Goal: Task Accomplishment & Management: Complete application form

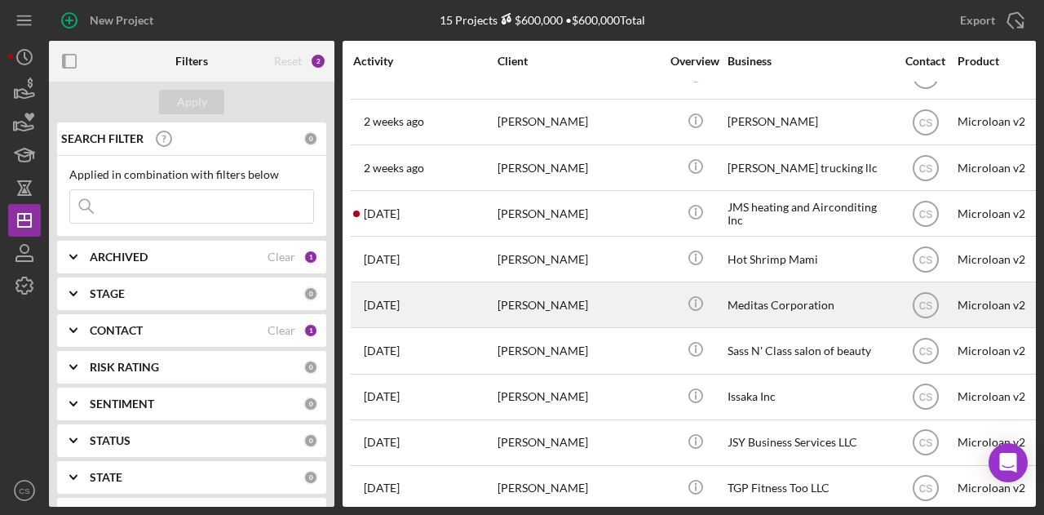
scroll to position [245, 0]
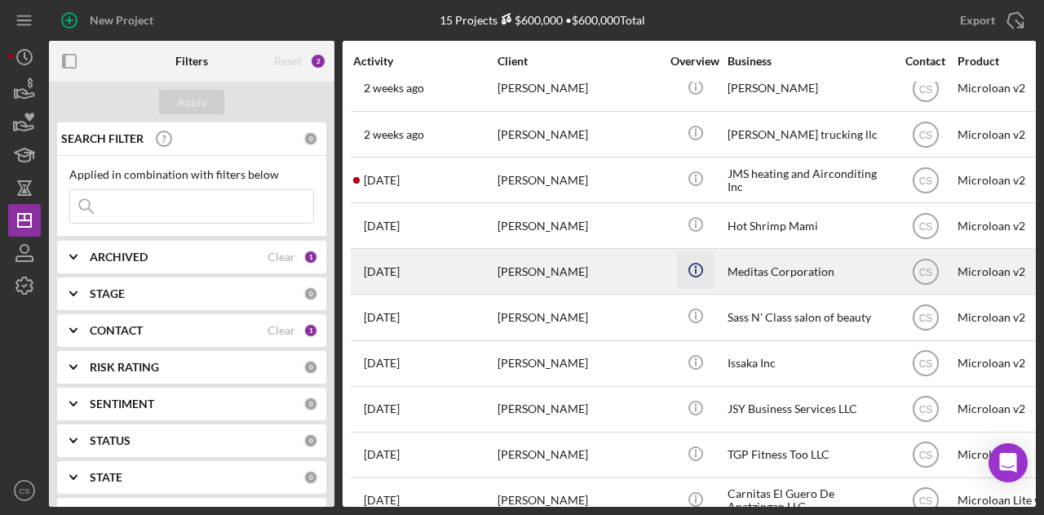
click at [683, 274] on icon "Icon/Info" at bounding box center [695, 270] width 37 height 37
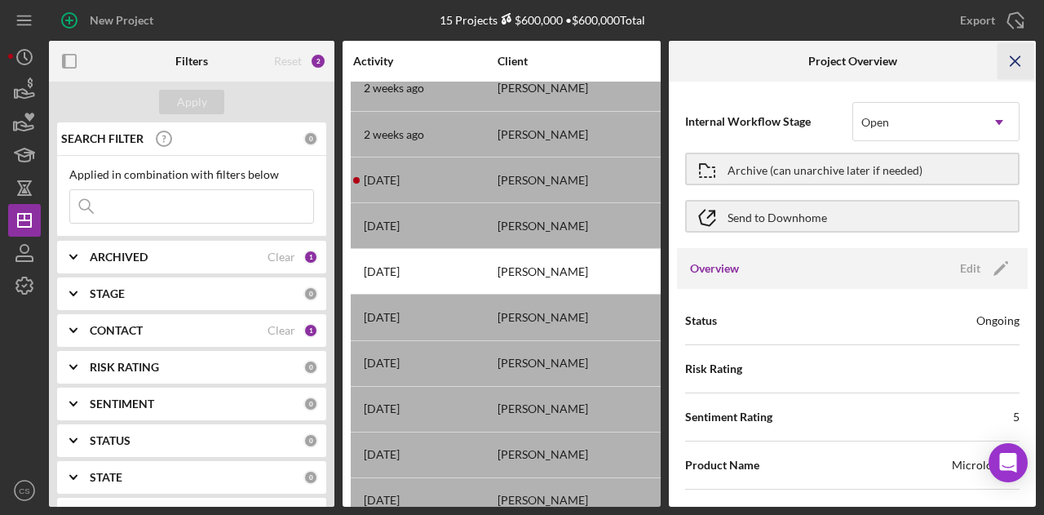
click at [1022, 61] on icon "Icon/Menu Close" at bounding box center [1015, 61] width 37 height 37
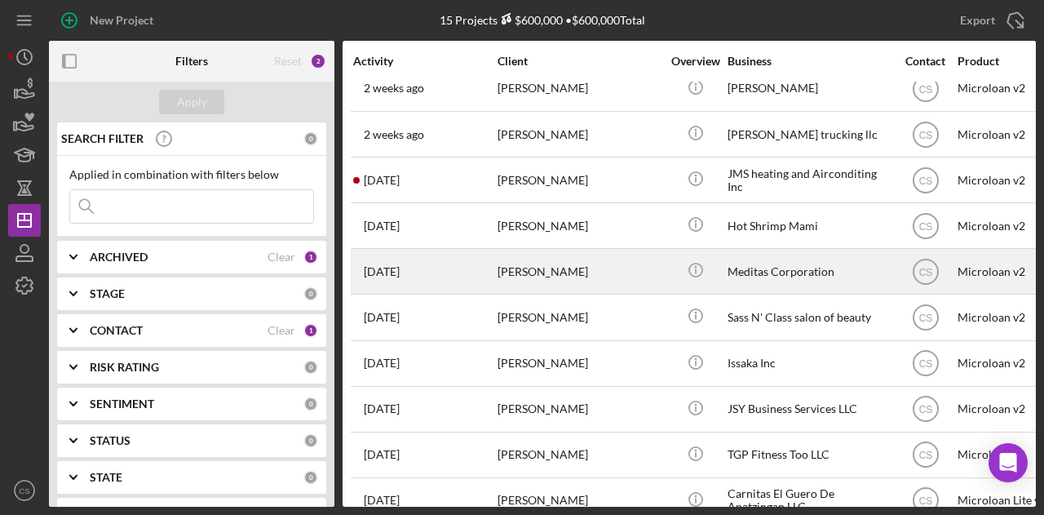
click at [618, 268] on div "[PERSON_NAME]" at bounding box center [578, 271] width 163 height 43
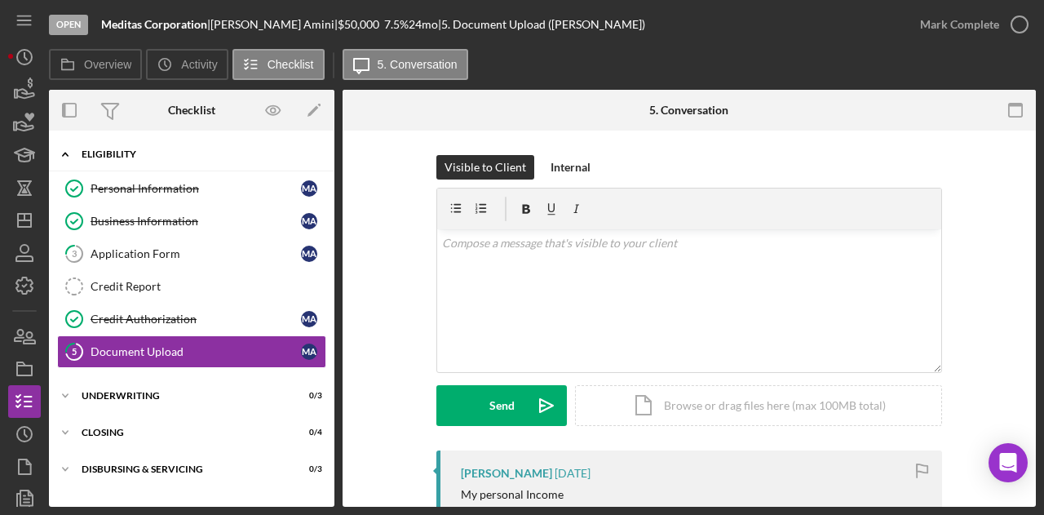
click at [144, 149] on div "Eligibility" at bounding box center [198, 154] width 232 height 10
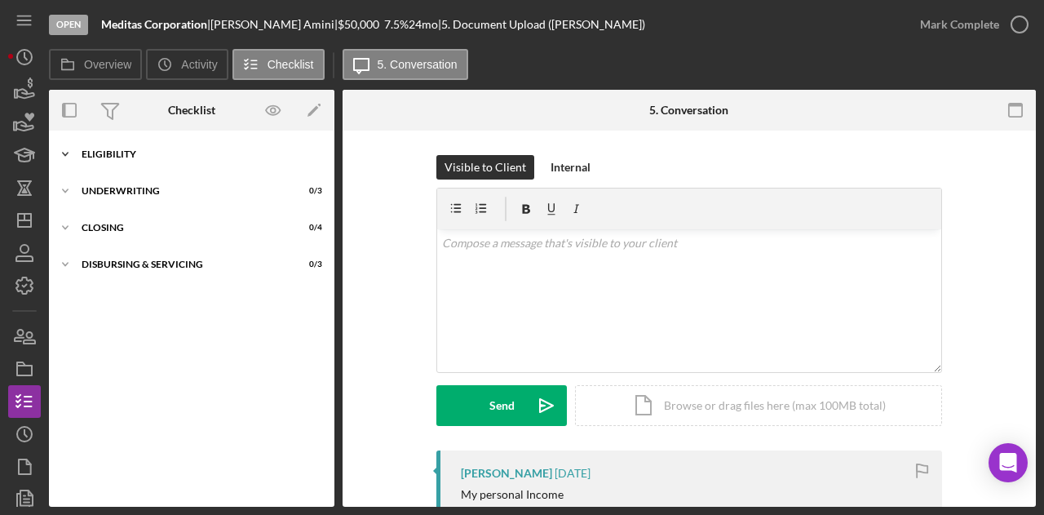
click at [144, 149] on div "Eligibility" at bounding box center [198, 154] width 232 height 10
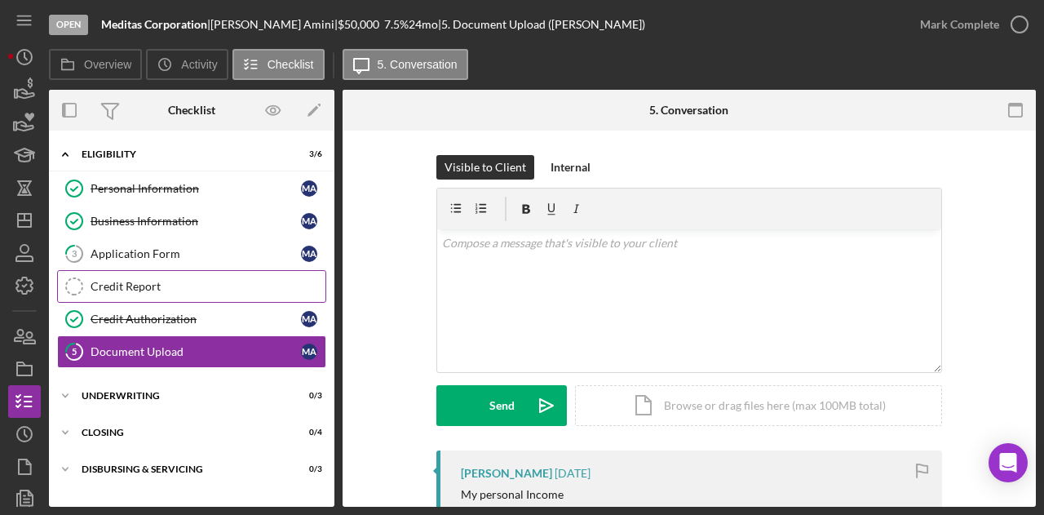
click at [157, 287] on div "Credit Report" at bounding box center [208, 286] width 235 height 13
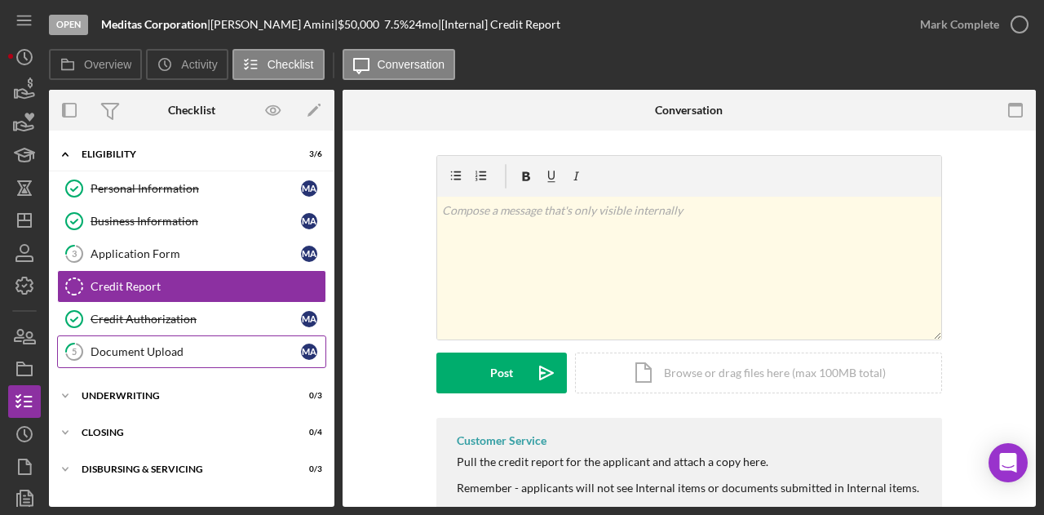
click at [160, 345] on div "Document Upload" at bounding box center [196, 351] width 210 height 13
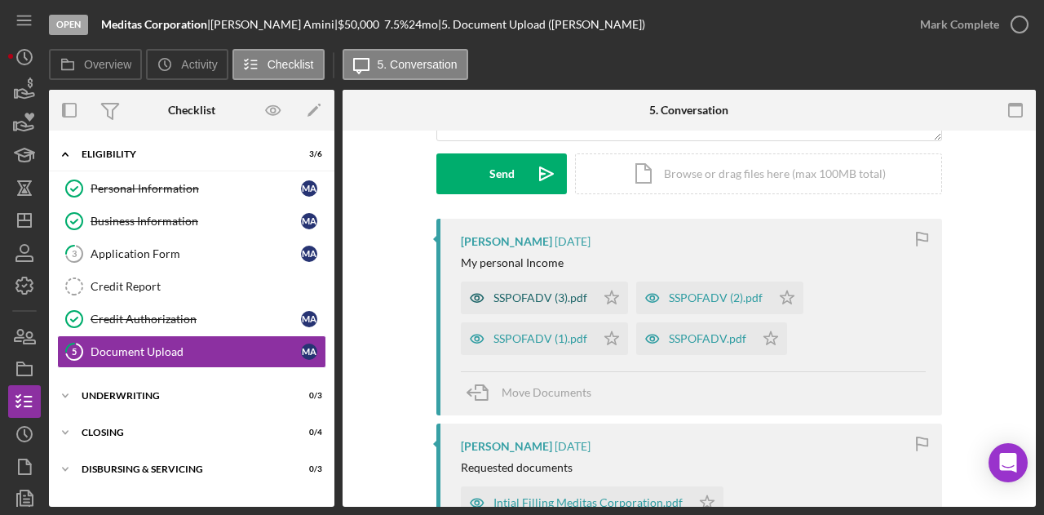
scroll to position [245, 0]
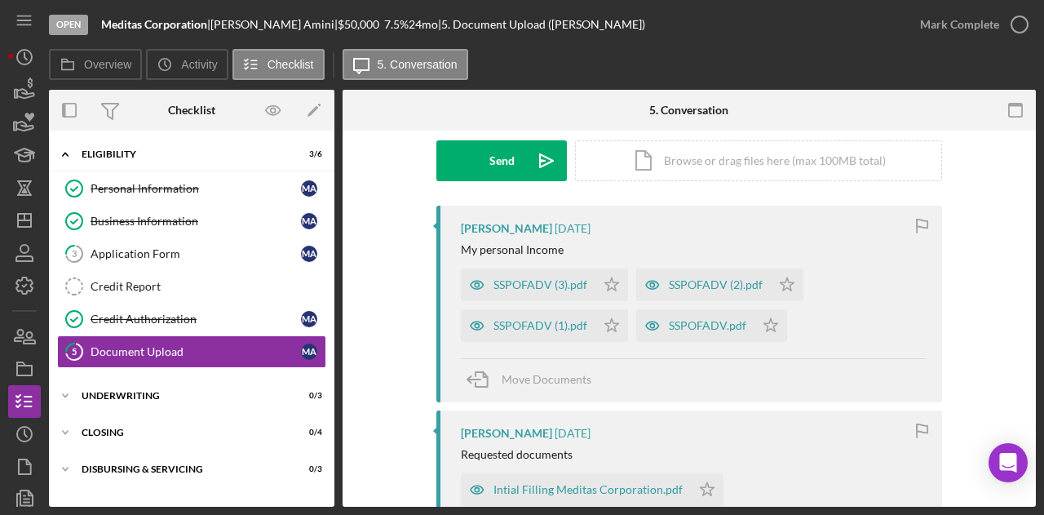
click at [522, 327] on div "SSPOFADV (1).pdf" at bounding box center [540, 325] width 94 height 13
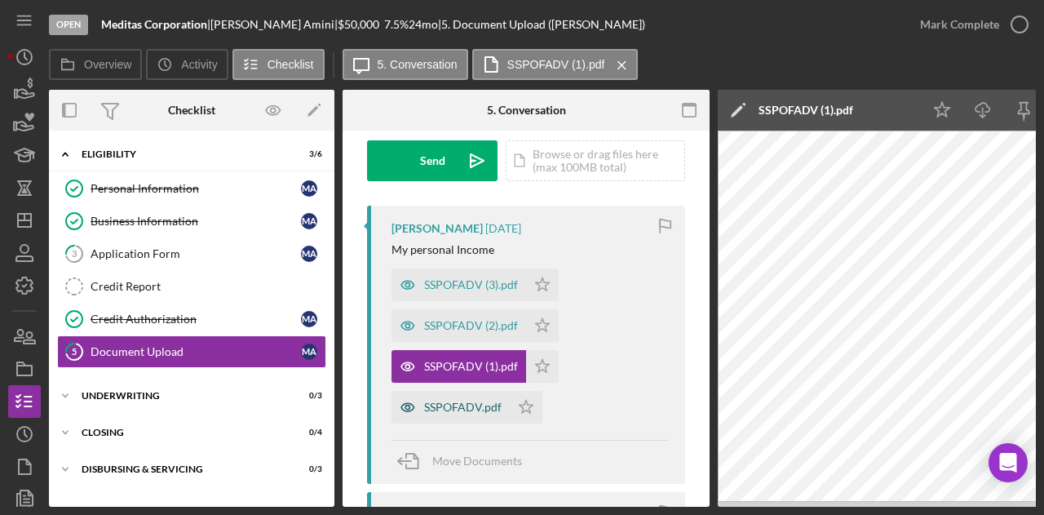
drag, startPoint x: 471, startPoint y: 409, endPoint x: 473, endPoint y: 345, distance: 64.4
click at [471, 409] on div "SSPOFADV.pdf" at bounding box center [462, 406] width 77 height 13
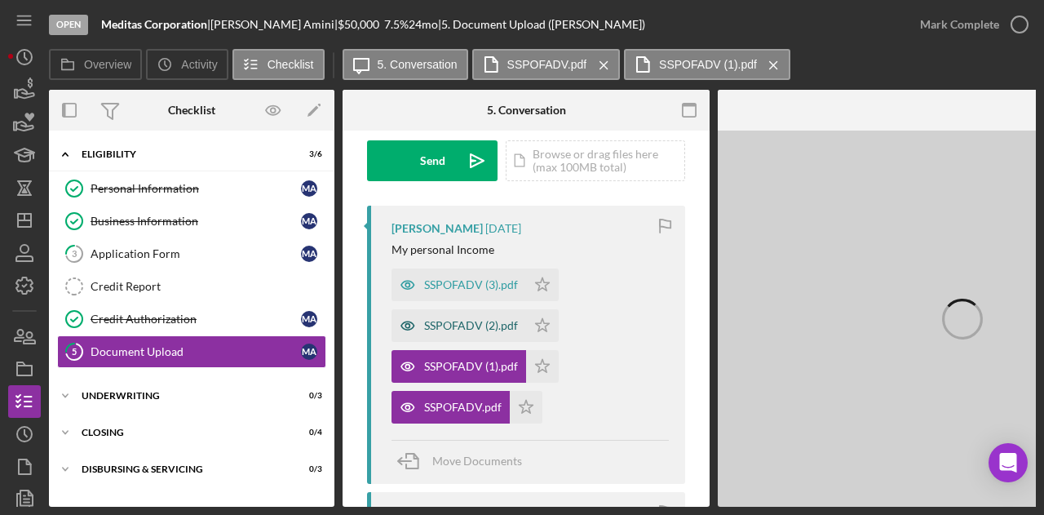
click at [475, 331] on div "SSPOFADV (2).pdf" at bounding box center [471, 325] width 94 height 13
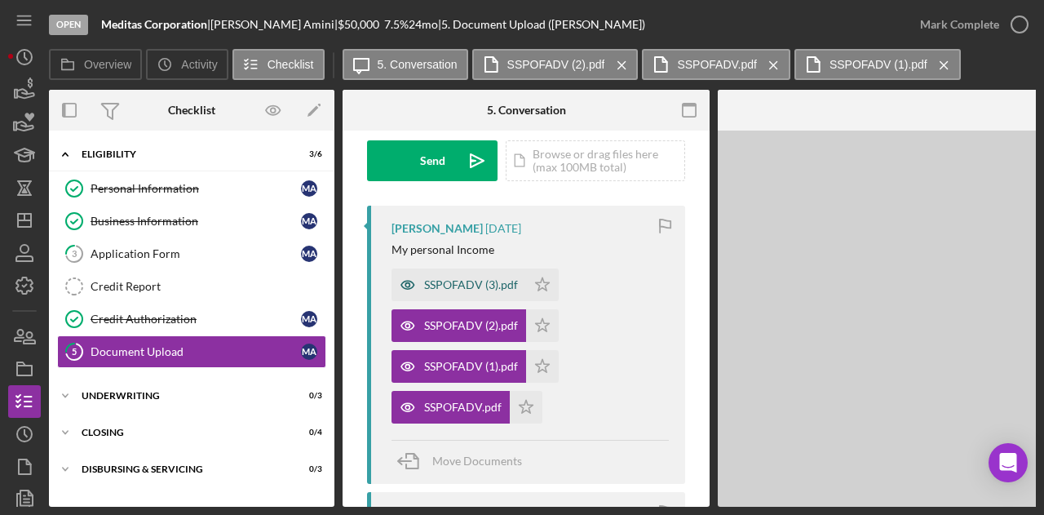
click at [477, 289] on div "SSPOFADV (3).pdf" at bounding box center [471, 284] width 94 height 13
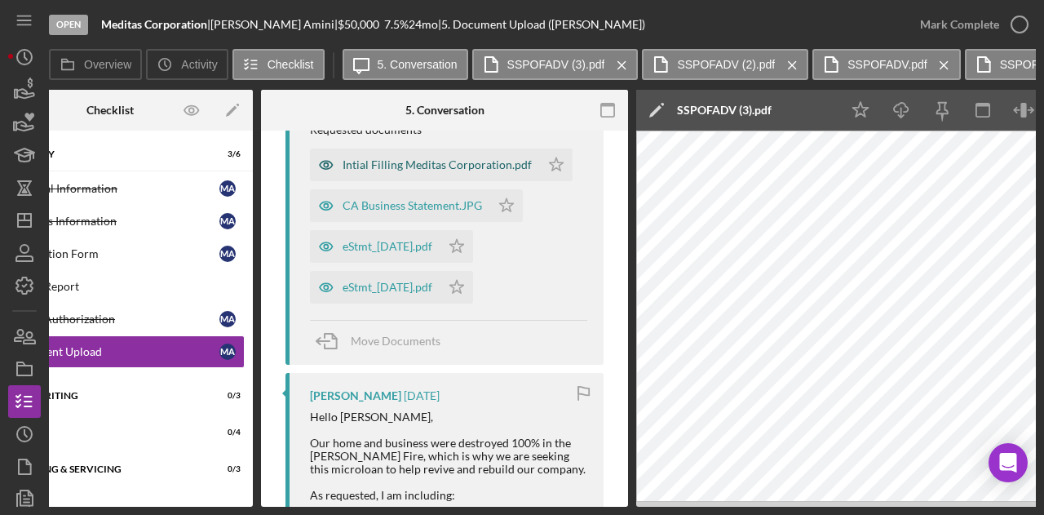
scroll to position [652, 0]
click at [396, 282] on div "eStmt_[DATE].pdf" at bounding box center [387, 285] width 90 height 13
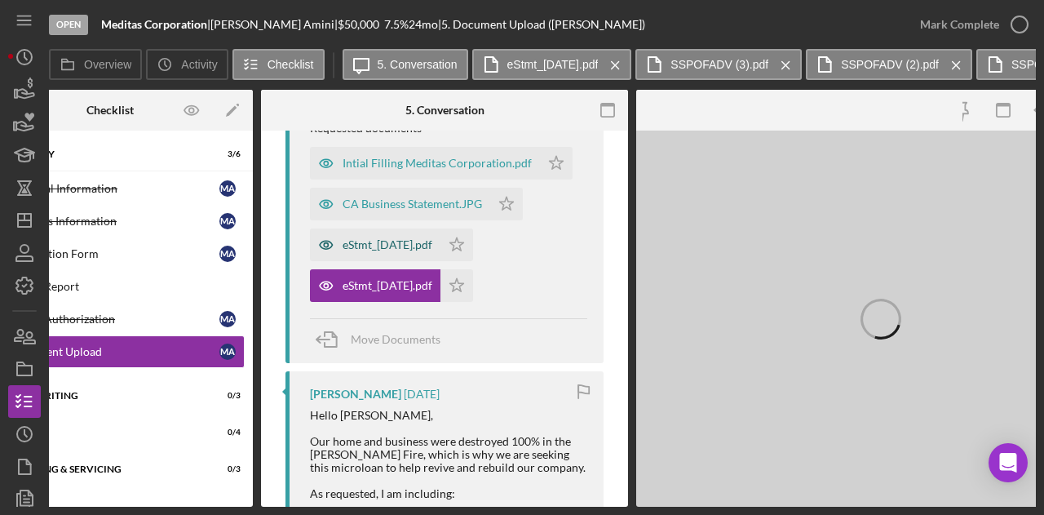
click at [404, 247] on div "eStmt_[DATE].pdf" at bounding box center [387, 244] width 90 height 13
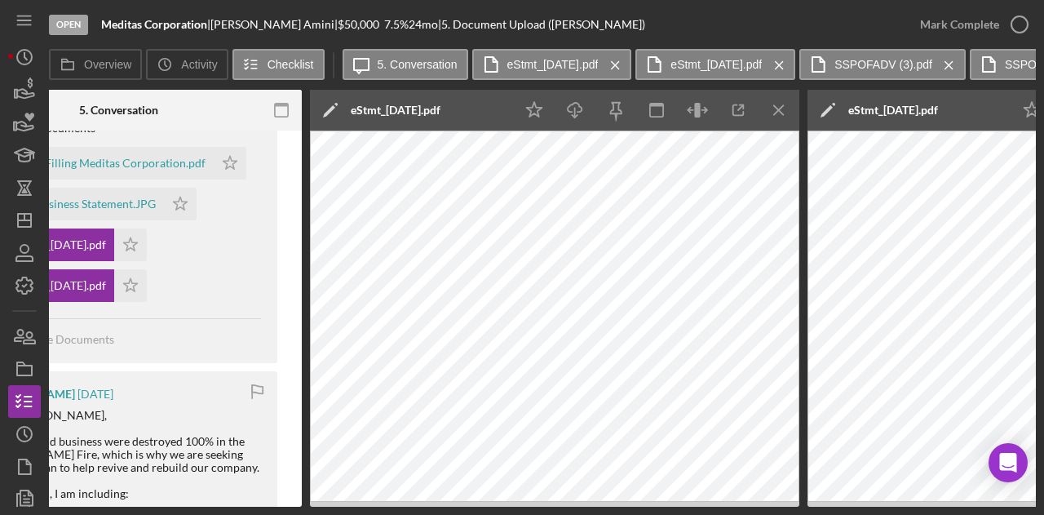
scroll to position [0, 0]
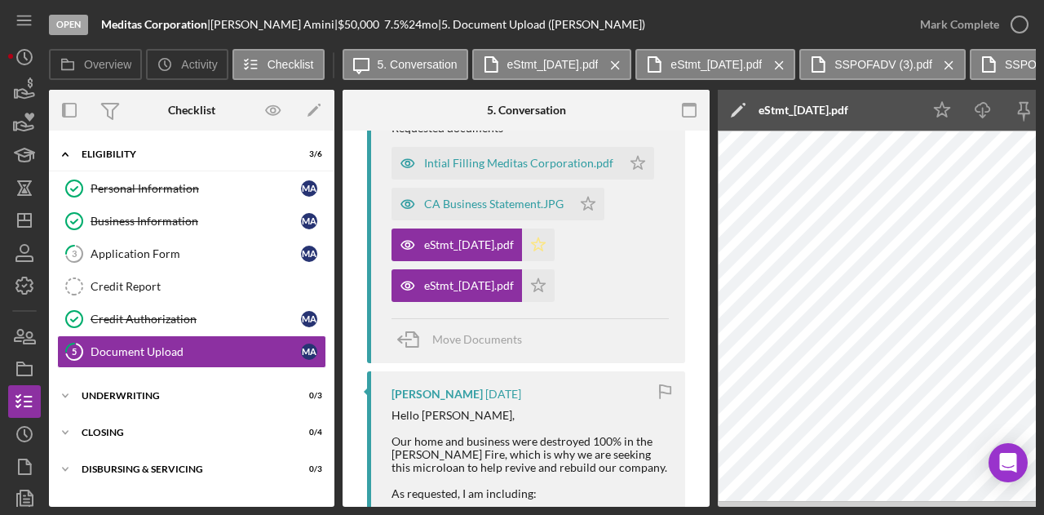
click at [555, 245] on icon "Icon/Star" at bounding box center [538, 244] width 33 height 33
click at [546, 288] on polygon "button" at bounding box center [539, 285] width 14 height 13
click at [520, 204] on div "CA Business Statement.JPG" at bounding box center [493, 203] width 139 height 13
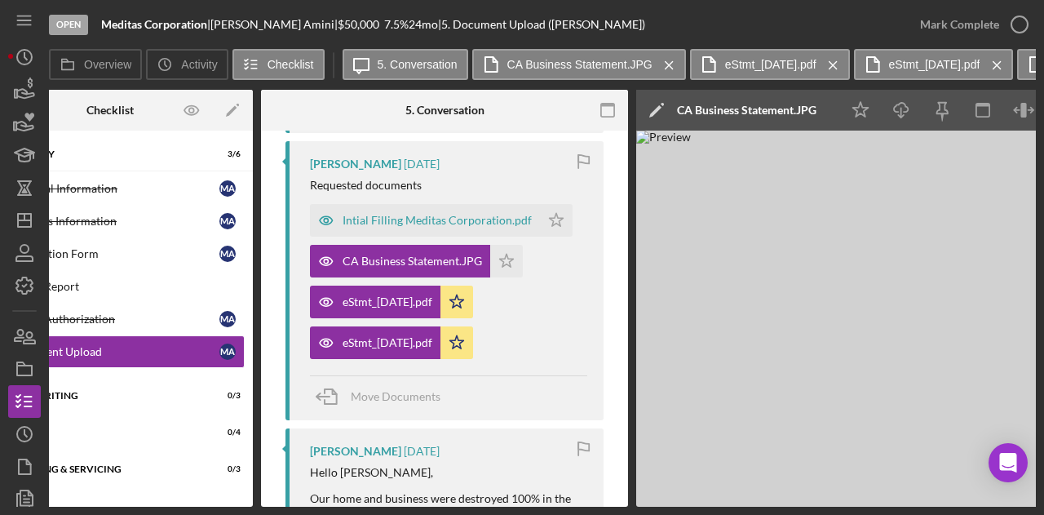
scroll to position [571, 0]
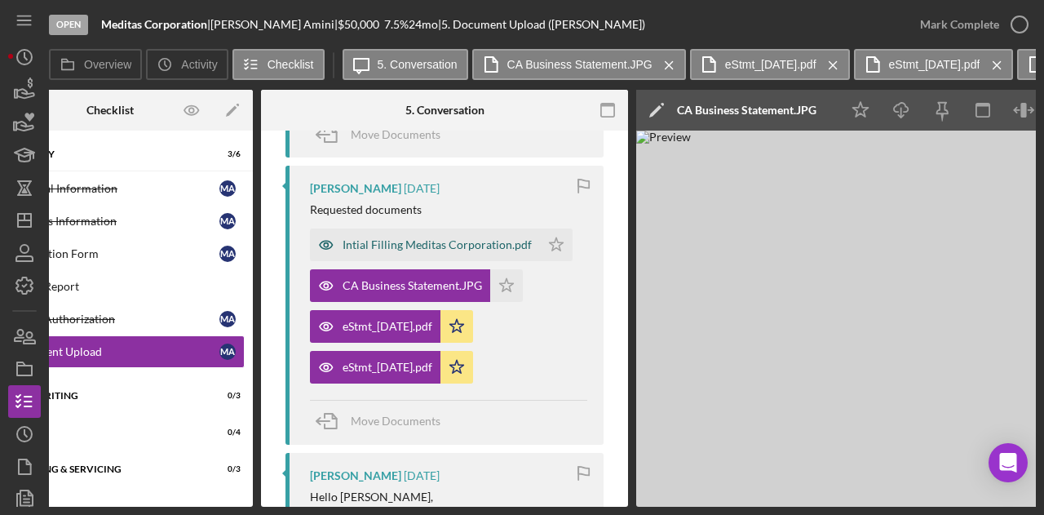
click at [494, 242] on div "Intial Filling Meditas Corporation.pdf" at bounding box center [436, 244] width 189 height 13
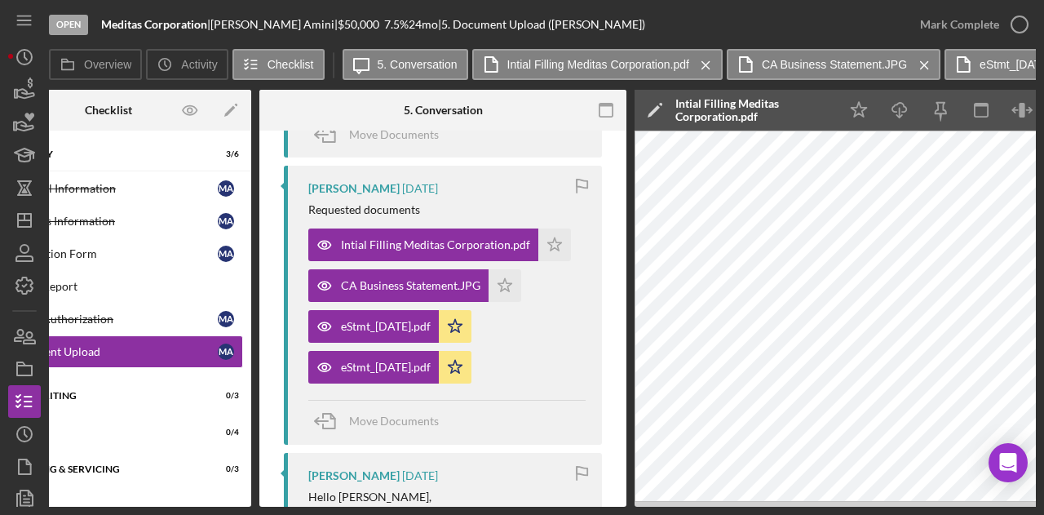
scroll to position [0, 82]
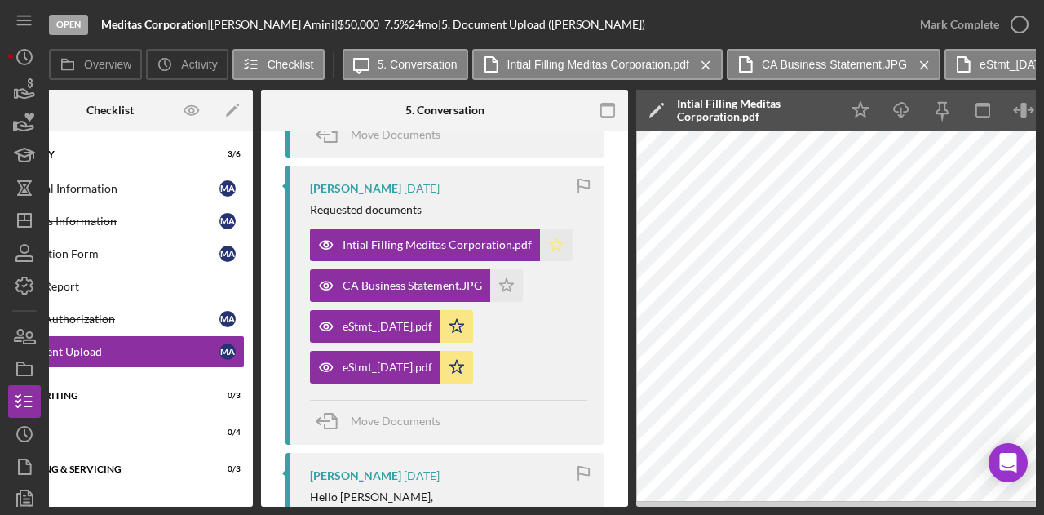
click at [553, 250] on icon "Icon/Star" at bounding box center [556, 244] width 33 height 33
click at [504, 294] on icon "Icon/Star" at bounding box center [506, 285] width 33 height 33
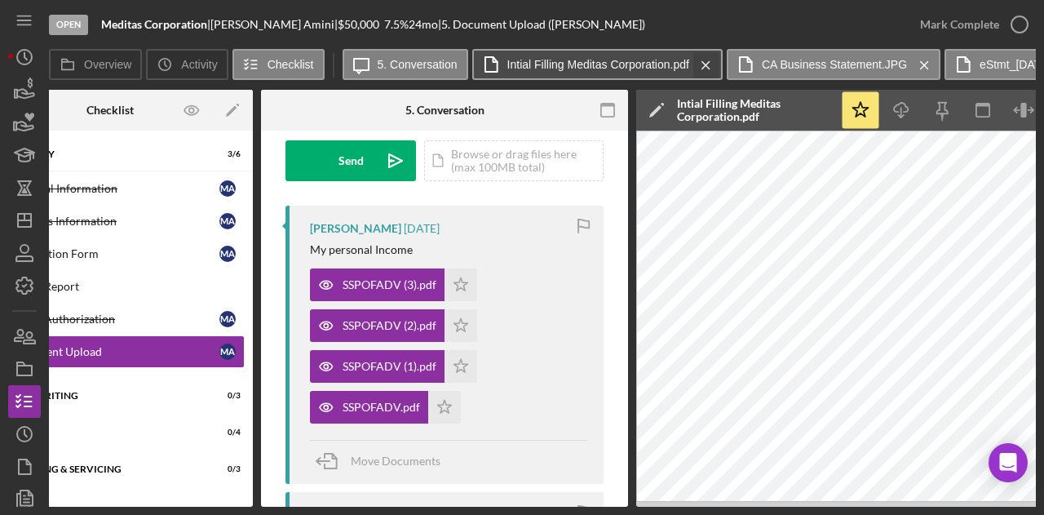
click at [709, 64] on icon "Icon/Menu Close" at bounding box center [706, 65] width 29 height 41
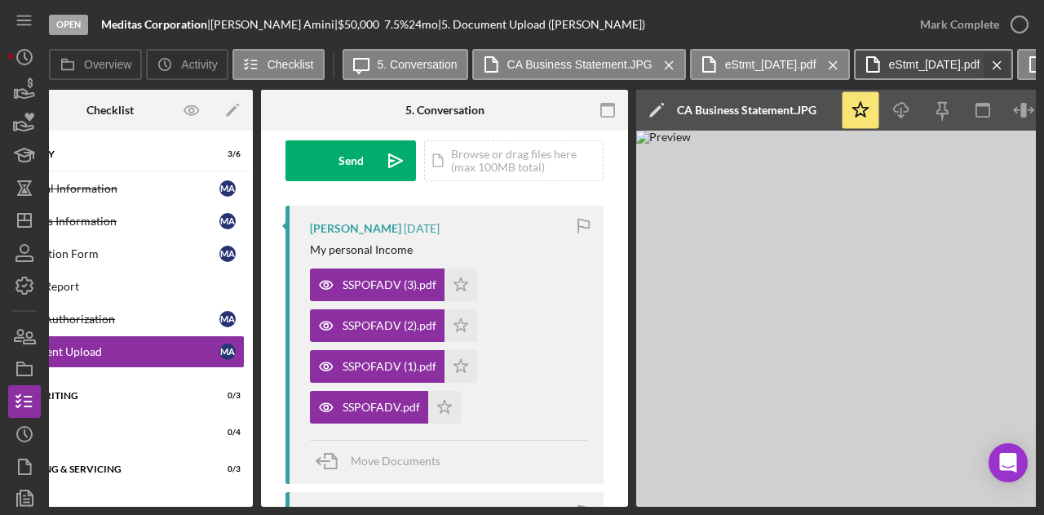
click at [843, 66] on icon "Icon/Menu Close" at bounding box center [833, 65] width 29 height 41
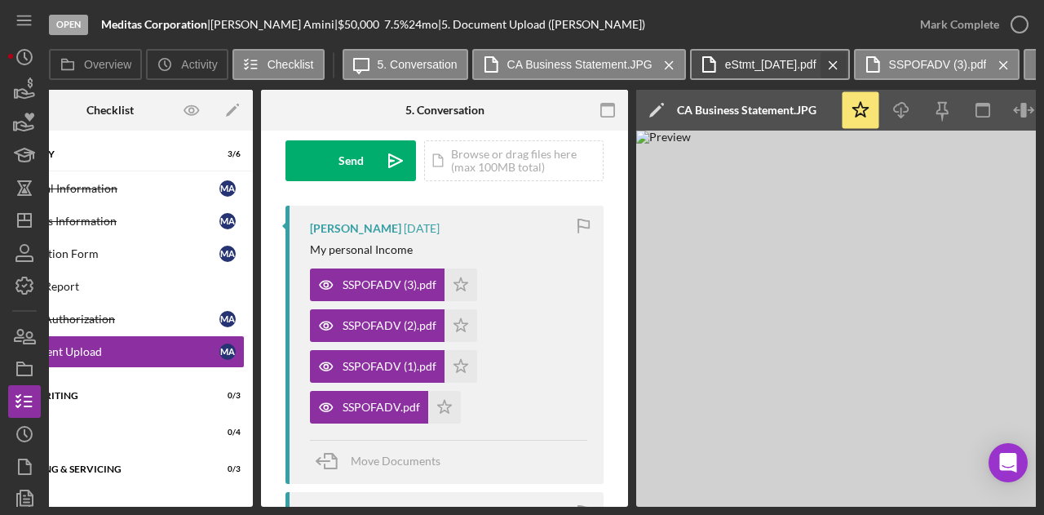
click at [846, 65] on icon "Icon/Menu Close" at bounding box center [833, 65] width 29 height 41
click at [848, 64] on icon "Icon/Menu Close" at bounding box center [839, 65] width 29 height 41
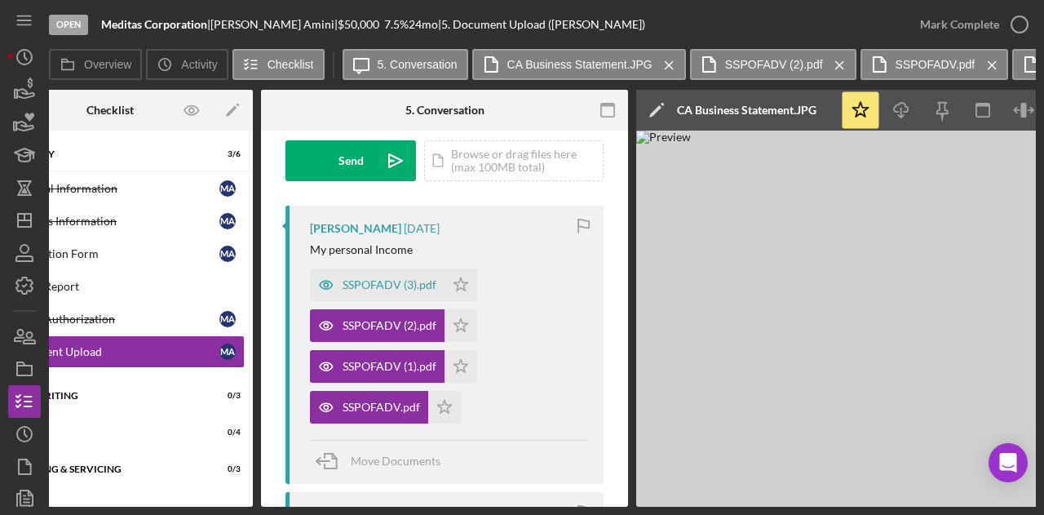
click at [848, 64] on icon "Icon/Menu Close" at bounding box center [839, 65] width 29 height 41
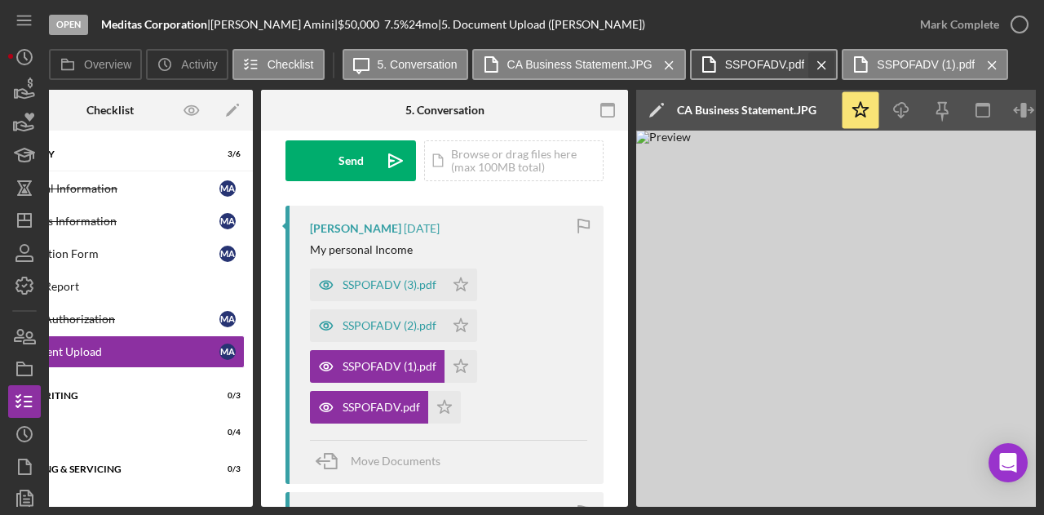
click at [824, 64] on icon "Icon/Menu Close" at bounding box center [821, 65] width 29 height 41
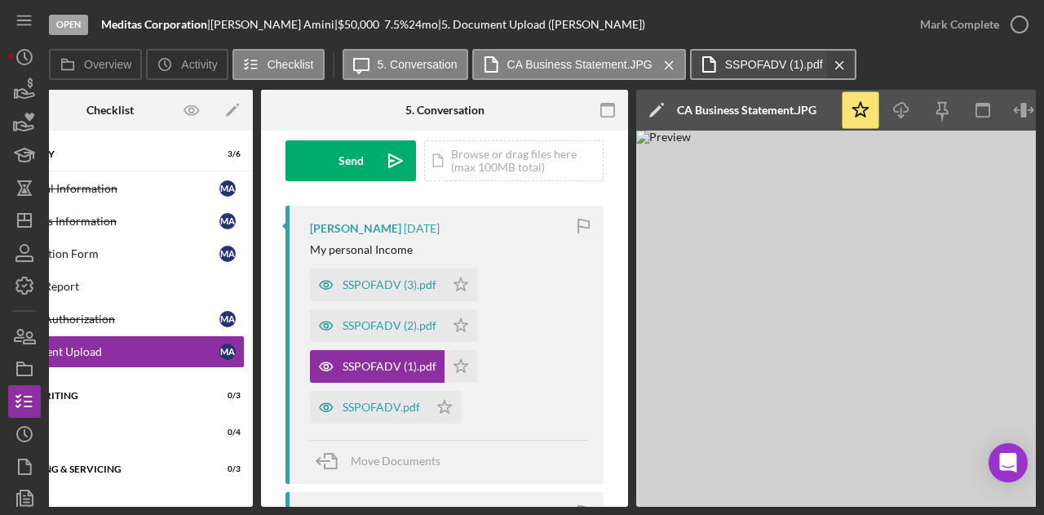
click at [838, 63] on icon "Icon/Menu Close" at bounding box center [839, 65] width 29 height 41
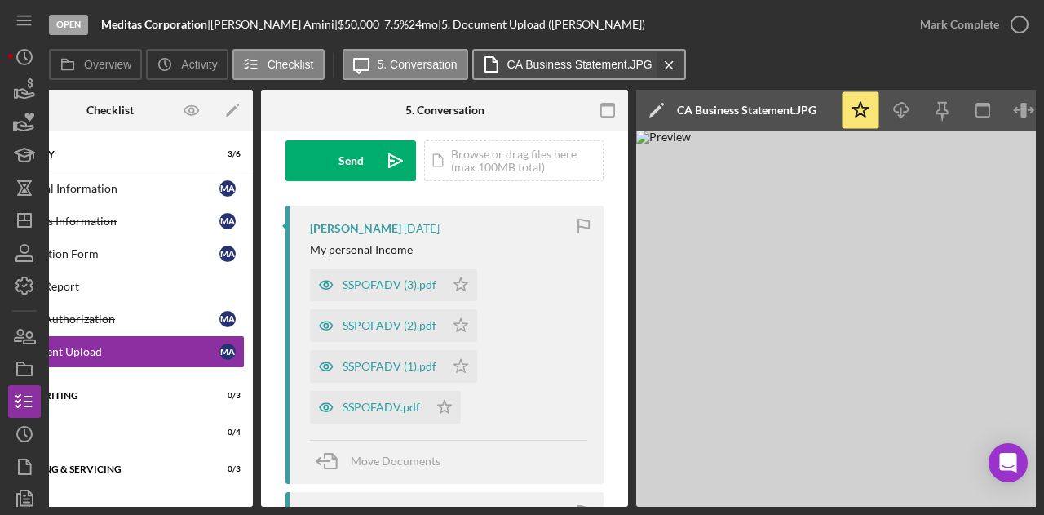
click at [677, 61] on icon "Icon/Menu Close" at bounding box center [669, 65] width 29 height 41
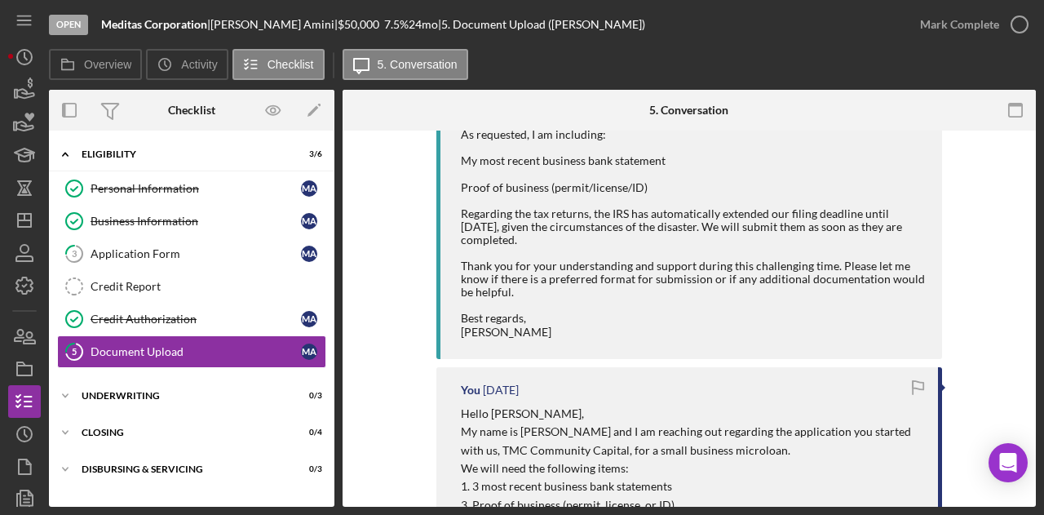
scroll to position [897, 0]
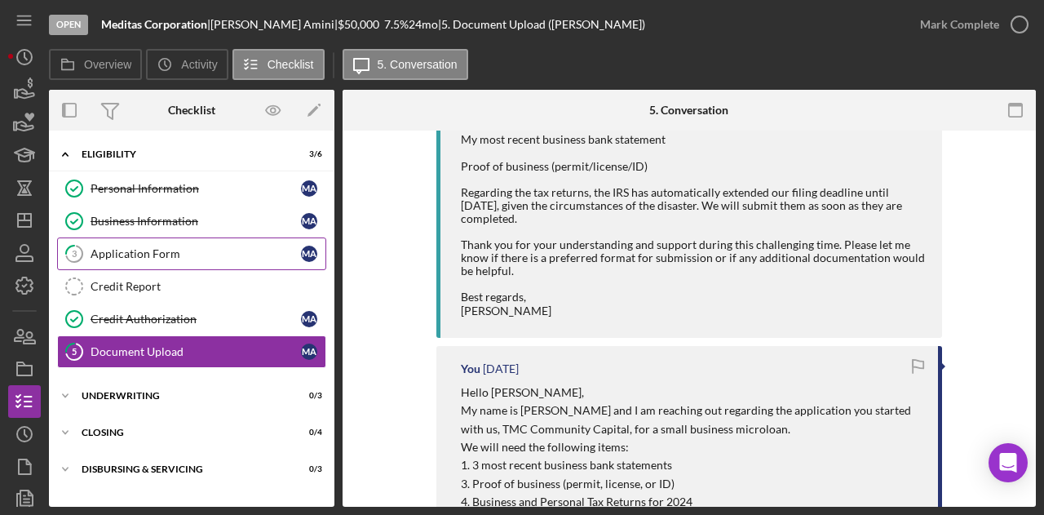
click at [138, 256] on div "Application Form" at bounding box center [196, 253] width 210 height 13
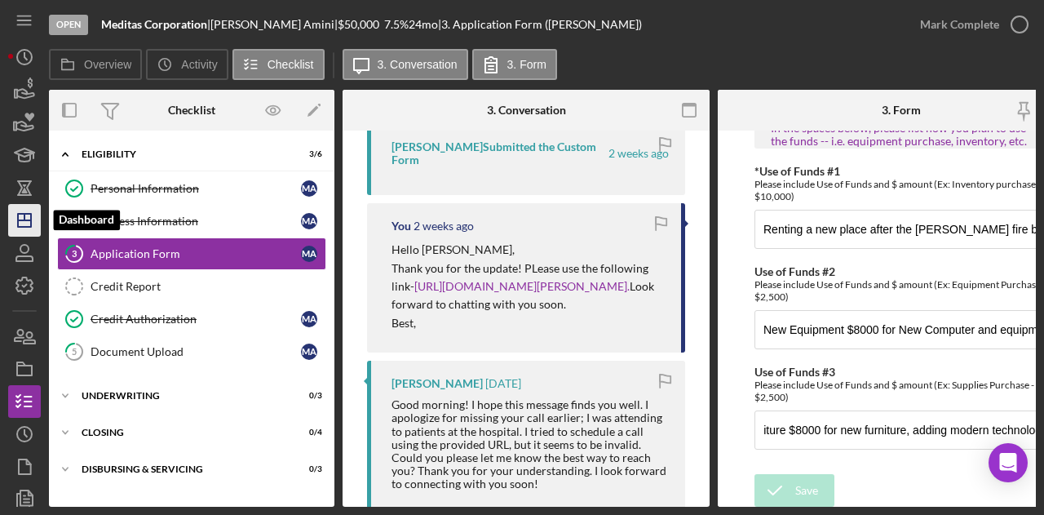
click at [29, 209] on icon "Icon/Dashboard" at bounding box center [24, 220] width 41 height 41
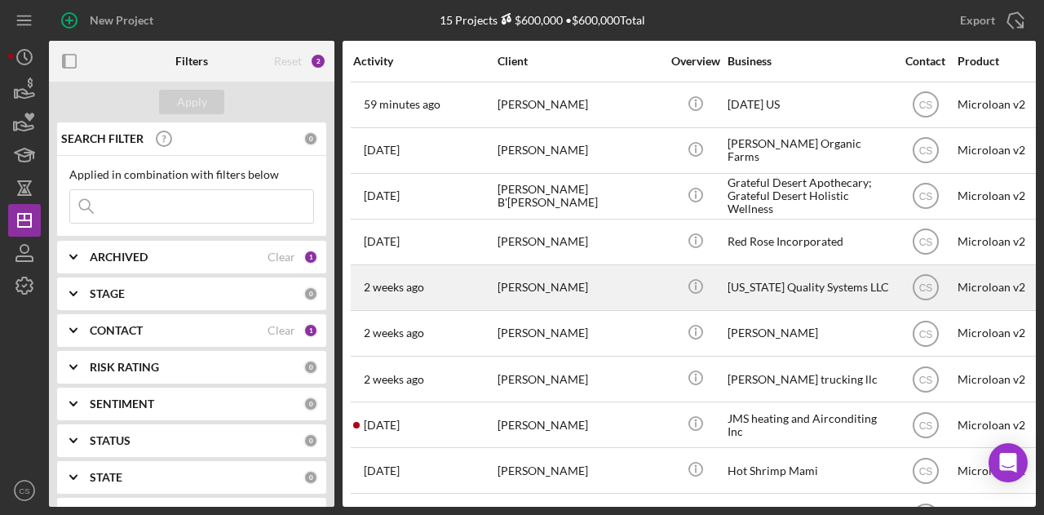
click at [665, 283] on div "Icon/Info" at bounding box center [695, 287] width 61 height 43
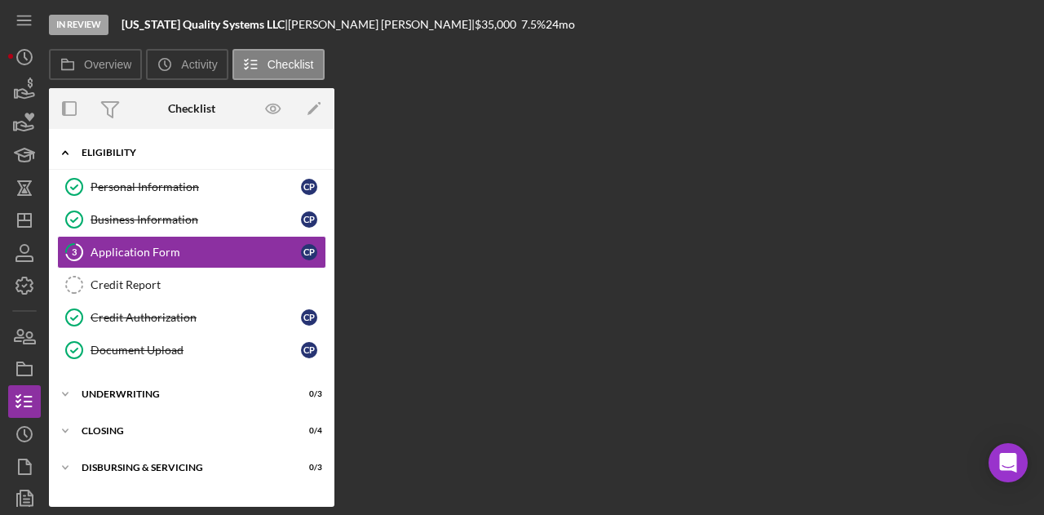
click at [135, 149] on div "Eligibility" at bounding box center [198, 153] width 232 height 10
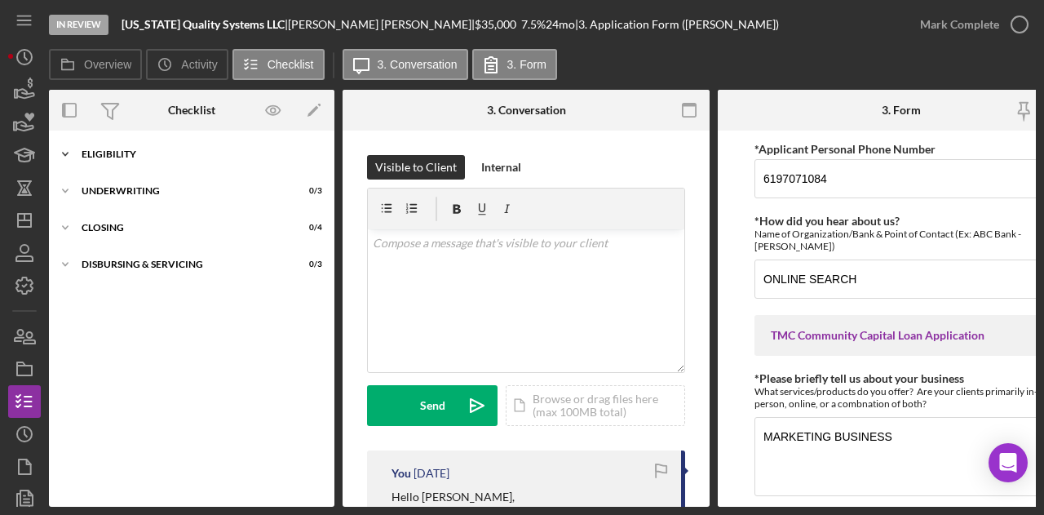
click at [135, 149] on div "Eligibility" at bounding box center [198, 154] width 232 height 10
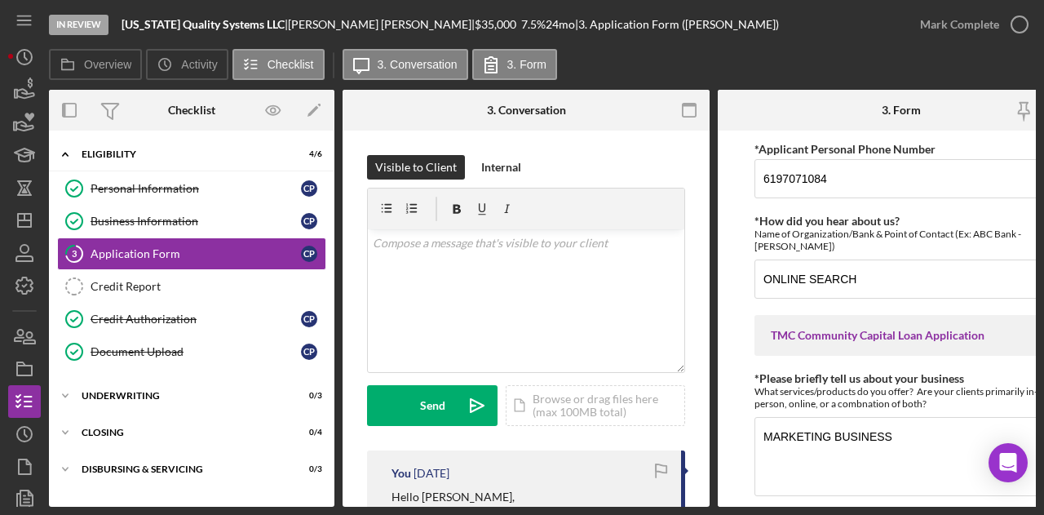
click at [748, 47] on div "In Review [US_STATE] Quality Systems LLC | [PERSON_NAME] | $35,000 $35,000 7.5 …" at bounding box center [476, 24] width 855 height 49
drag, startPoint x: 783, startPoint y: 172, endPoint x: 694, endPoint y: 177, distance: 89.0
click at [716, 178] on div "Overview Internal Workflow Stage In Review Icon/Dropdown Arrow Archive (can una…" at bounding box center [542, 298] width 987 height 417
click at [690, 48] on div "In Review [US_STATE] Quality Systems LLC | [PERSON_NAME] | $35,000 $35,000 7.5 …" at bounding box center [476, 24] width 855 height 49
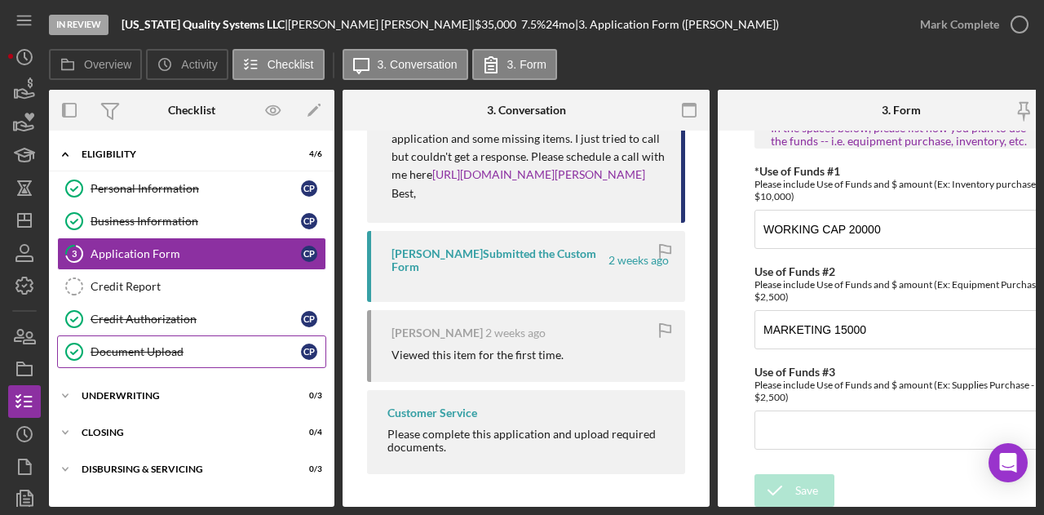
click at [217, 356] on link "Document Upload Document Upload C P" at bounding box center [191, 351] width 269 height 33
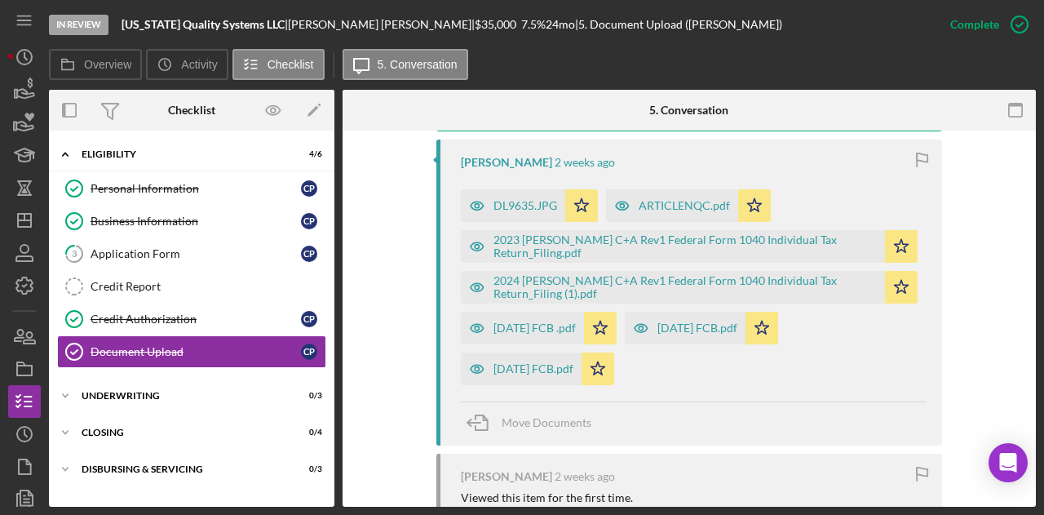
scroll to position [574, 0]
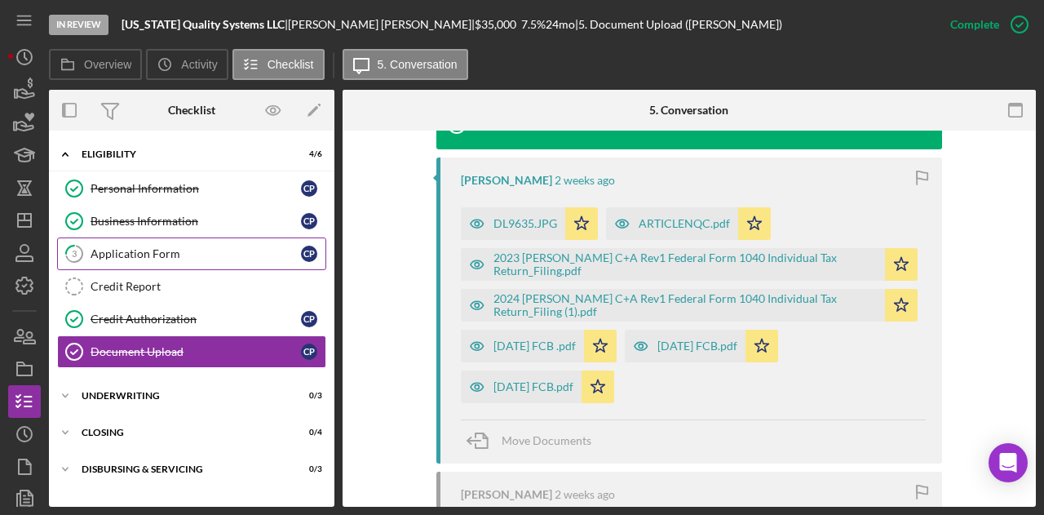
click at [228, 261] on link "3 Application Form C P" at bounding box center [191, 253] width 269 height 33
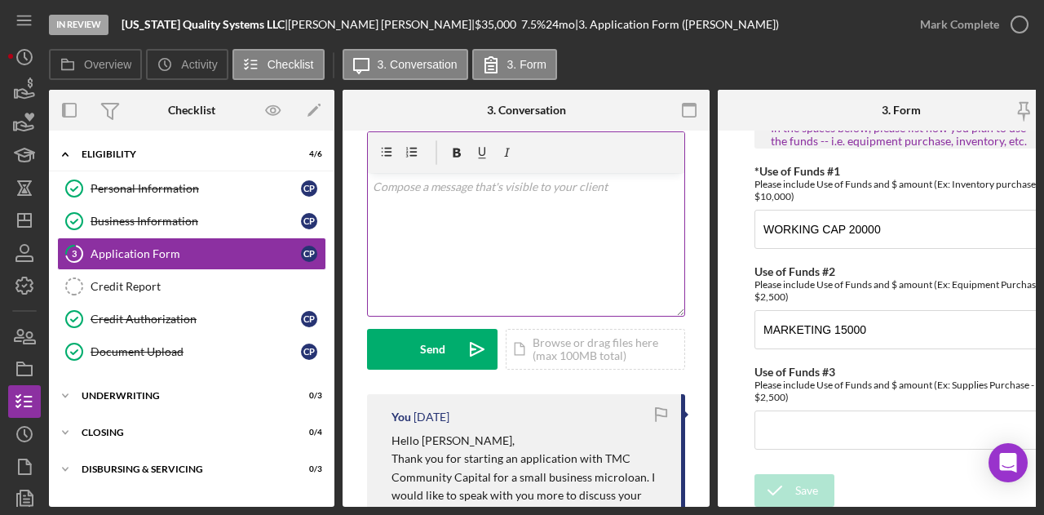
scroll to position [82, 0]
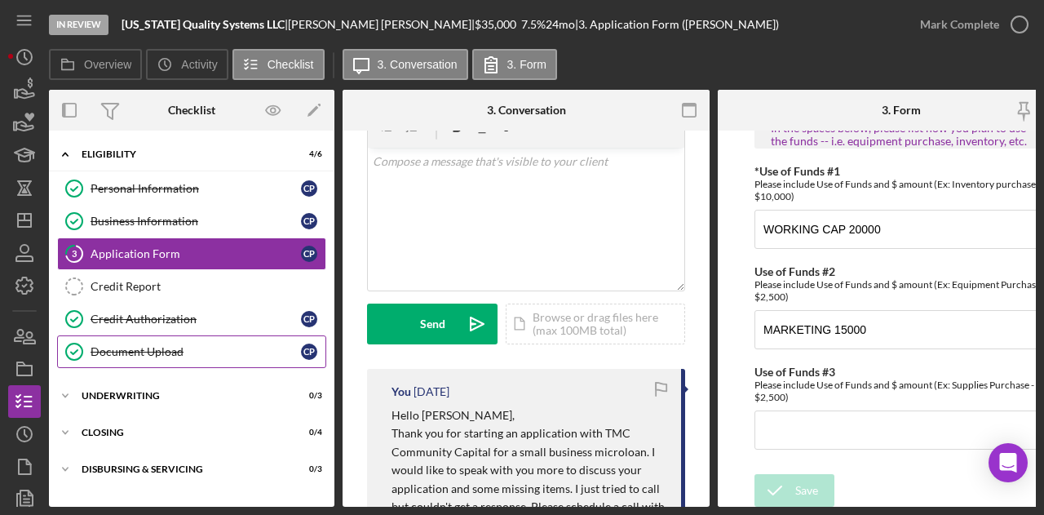
click at [175, 351] on div "Document Upload" at bounding box center [196, 351] width 210 height 13
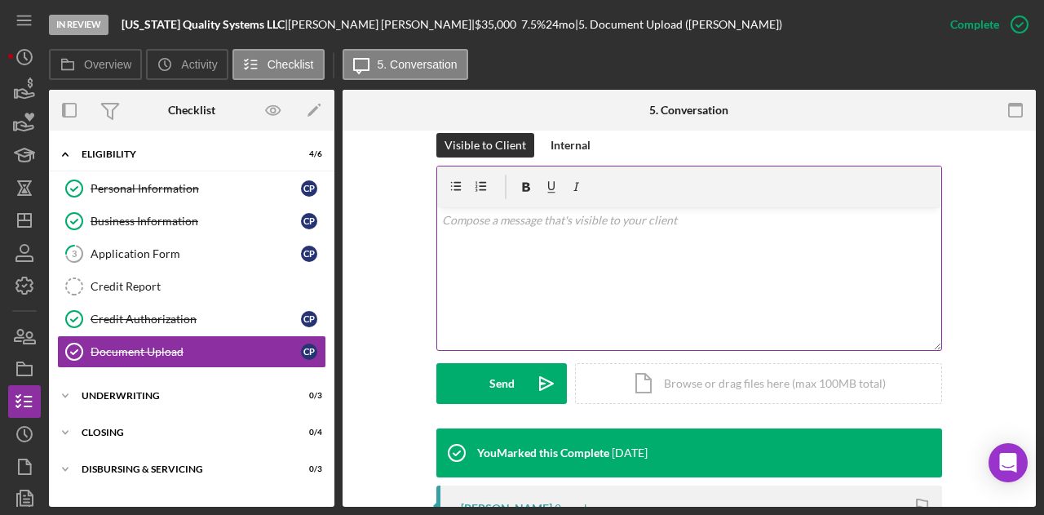
scroll to position [245, 0]
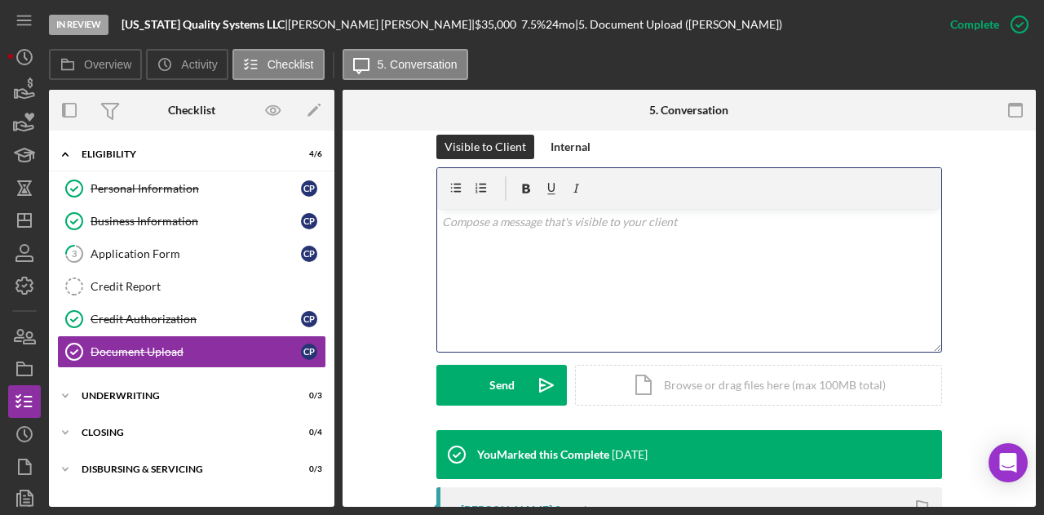
click at [555, 265] on div "v Color teal Color pink Remove color Add row above Add row below Add column bef…" at bounding box center [689, 280] width 504 height 143
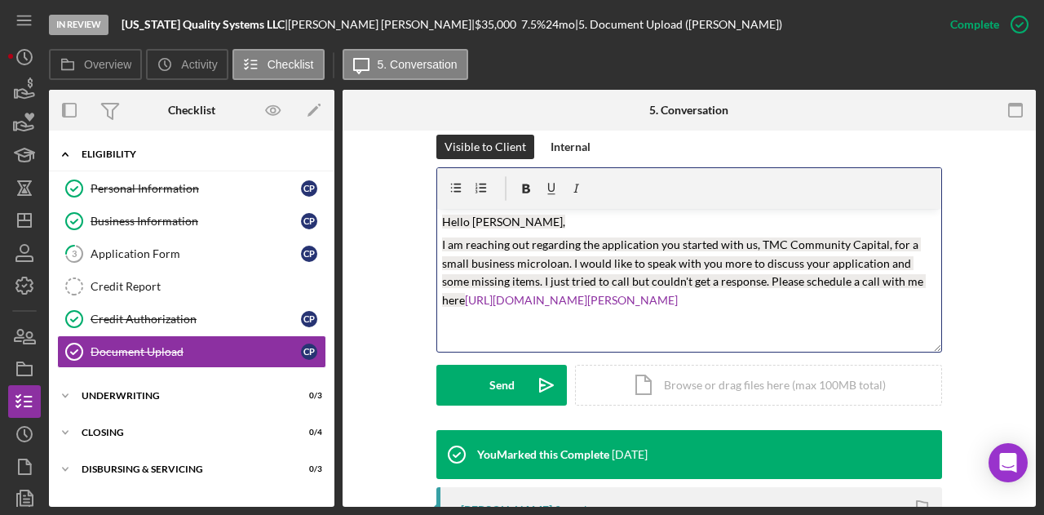
drag, startPoint x: 824, startPoint y: 305, endPoint x: 303, endPoint y: 168, distance: 538.8
click at [305, 167] on div "Overview Internal Workflow Stage In Review Icon/Dropdown Arrow Archive (can una…" at bounding box center [542, 298] width 987 height 417
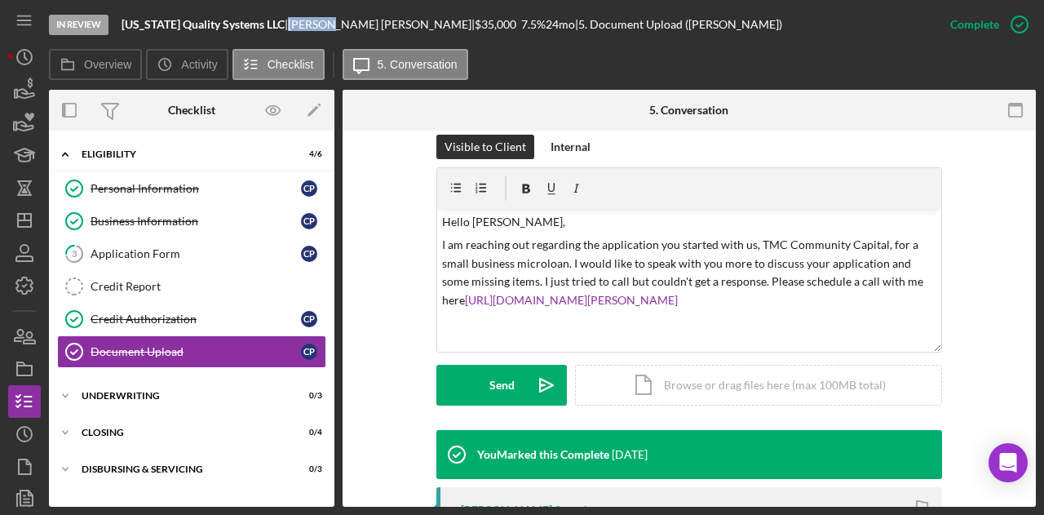
drag, startPoint x: 316, startPoint y: 28, endPoint x: 282, endPoint y: 28, distance: 34.2
click at [288, 28] on div "[PERSON_NAME] |" at bounding box center [381, 24] width 187 height 13
copy div "[PERSON_NAME]"
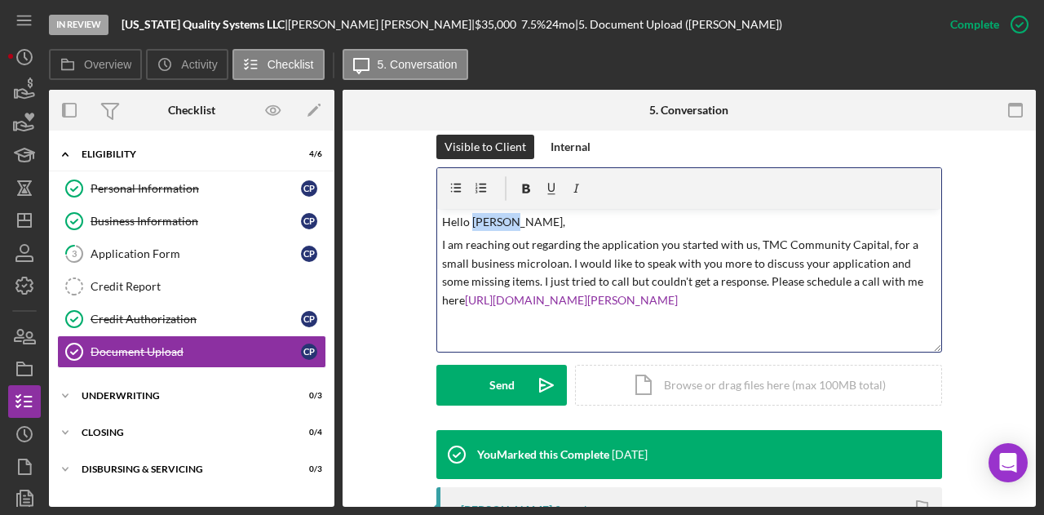
drag, startPoint x: 500, startPoint y: 225, endPoint x: 470, endPoint y: 221, distance: 30.4
click at [470, 221] on p "Hello [PERSON_NAME]," at bounding box center [689, 222] width 495 height 18
paste div
drag, startPoint x: 846, startPoint y: 316, endPoint x: 82, endPoint y: 167, distance: 779.2
click at [82, 167] on div "Overview Internal Workflow Stage In Review Icon/Dropdown Arrow Archive (can una…" at bounding box center [542, 298] width 987 height 417
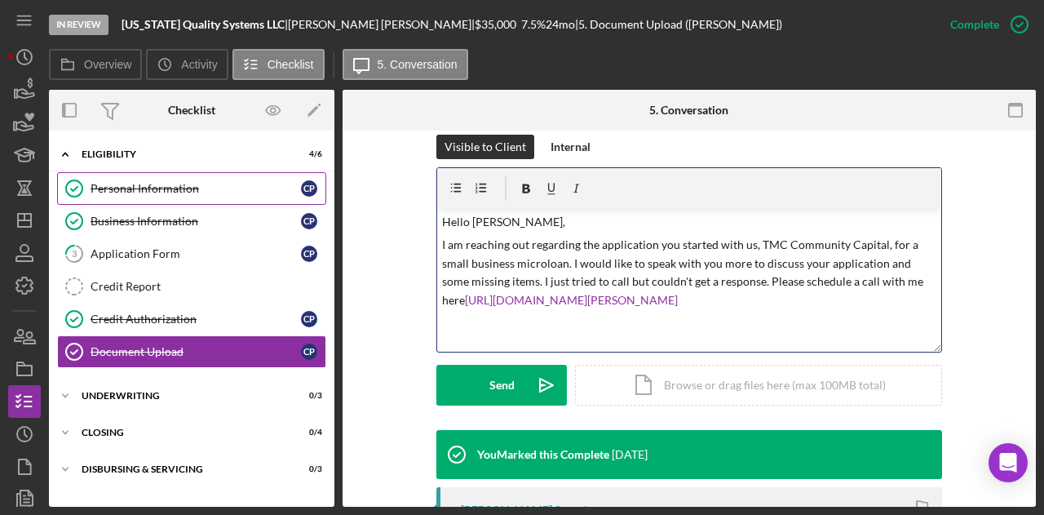
copy div "Hello [PERSON_NAME], I am reaching out regarding the application you started wi…"
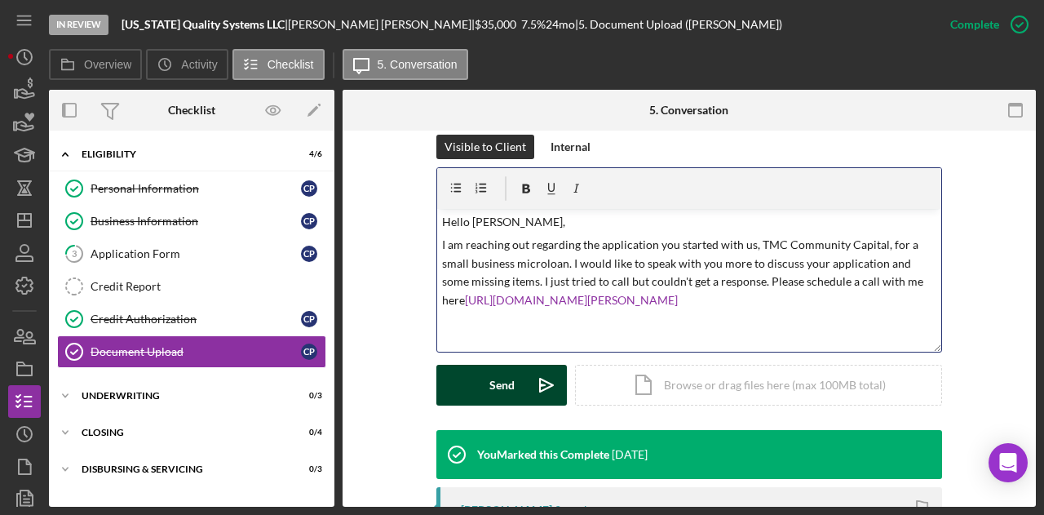
click at [473, 383] on button "Send Icon/icon-invite-send" at bounding box center [501, 385] width 130 height 41
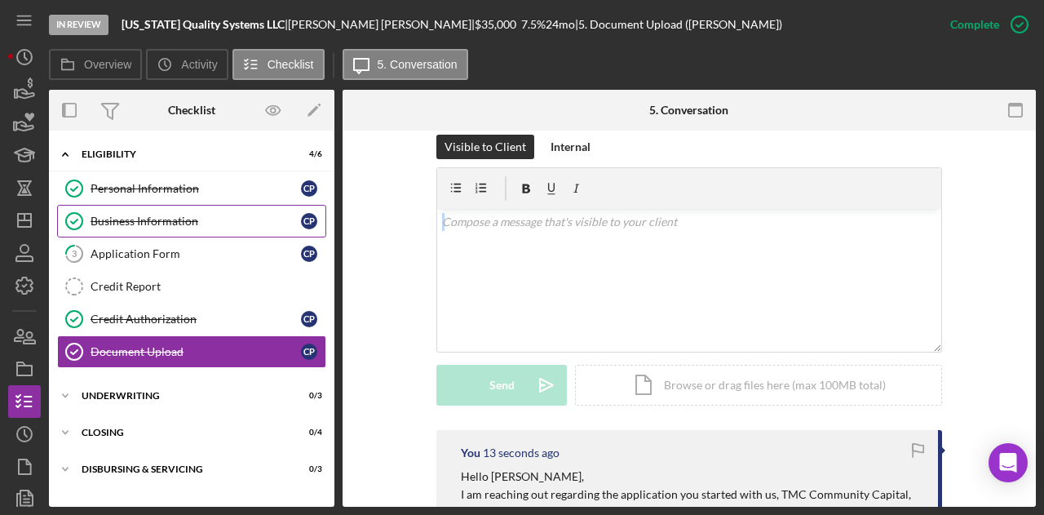
click at [185, 218] on div "Business Information" at bounding box center [196, 220] width 210 height 13
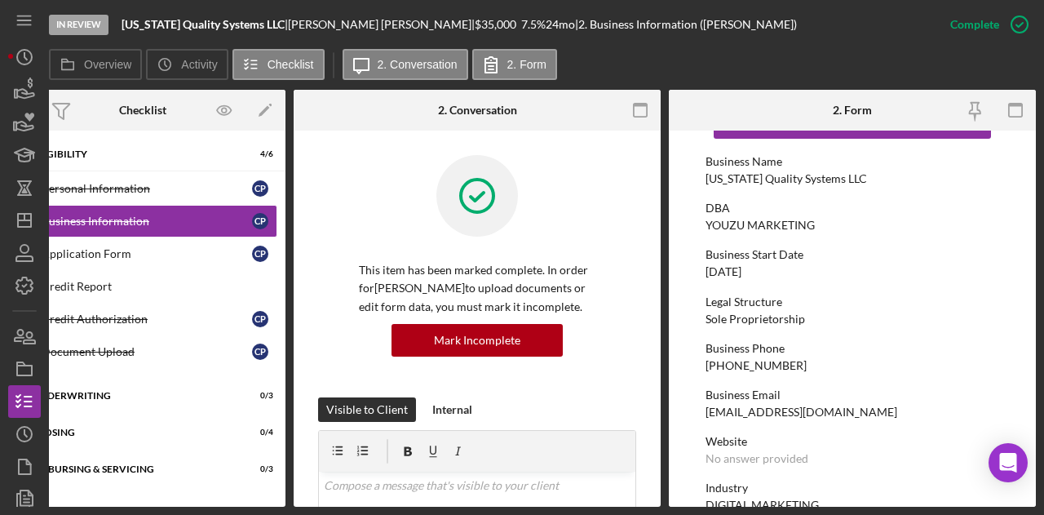
scroll to position [82, 0]
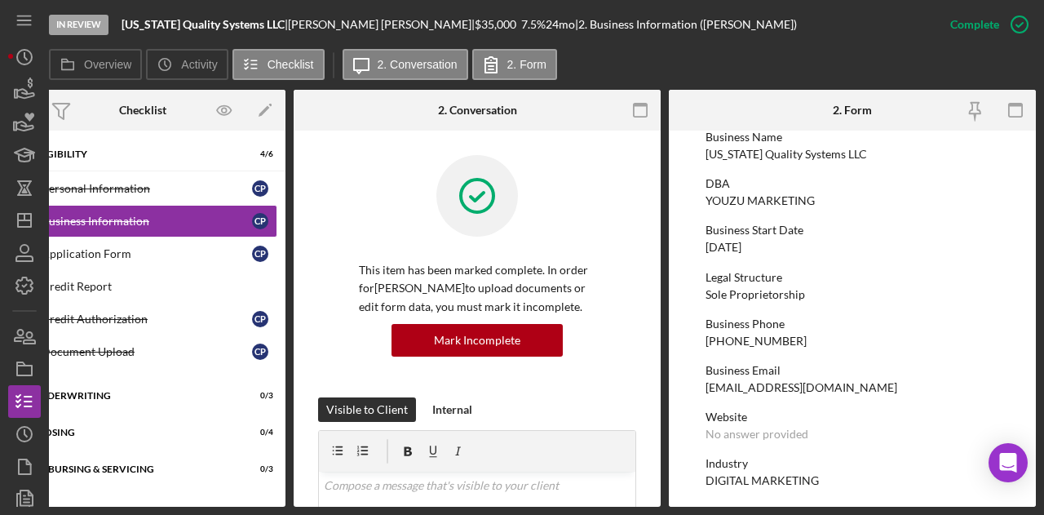
drag, startPoint x: 869, startPoint y: 388, endPoint x: 703, endPoint y: 391, distance: 166.4
click at [703, 391] on form "To edit this form you must mark this item incomplete Business Name [US_STATE] Q…" at bounding box center [852, 318] width 367 height 376
copy div "[EMAIL_ADDRESS][DOMAIN_NAME]"
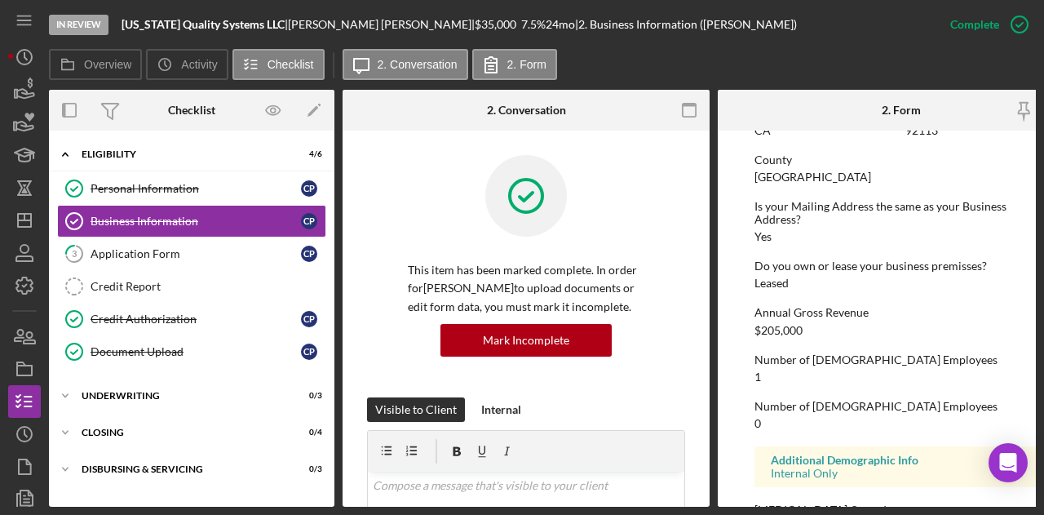
scroll to position [871, 0]
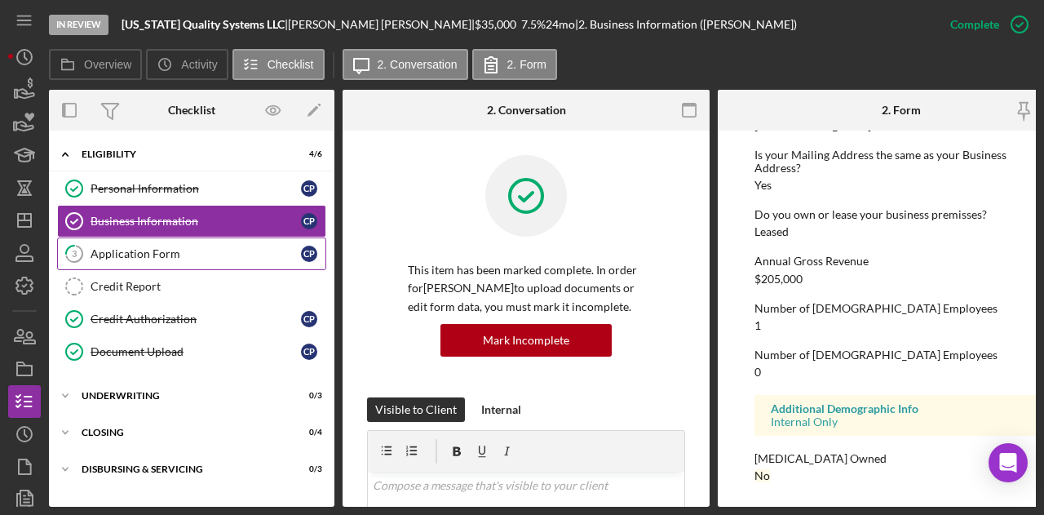
click at [148, 250] on div "Application Form" at bounding box center [196, 253] width 210 height 13
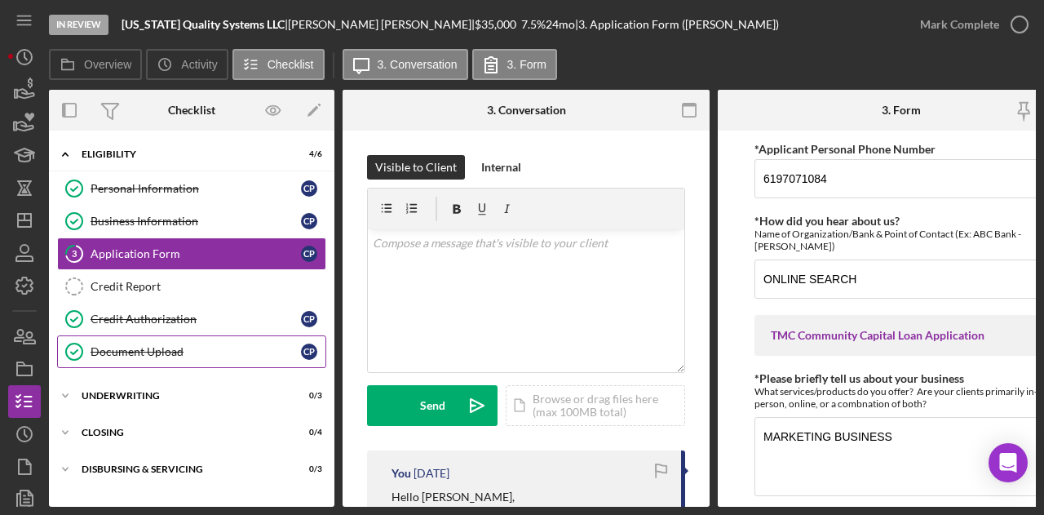
click at [196, 345] on div "Document Upload" at bounding box center [196, 351] width 210 height 13
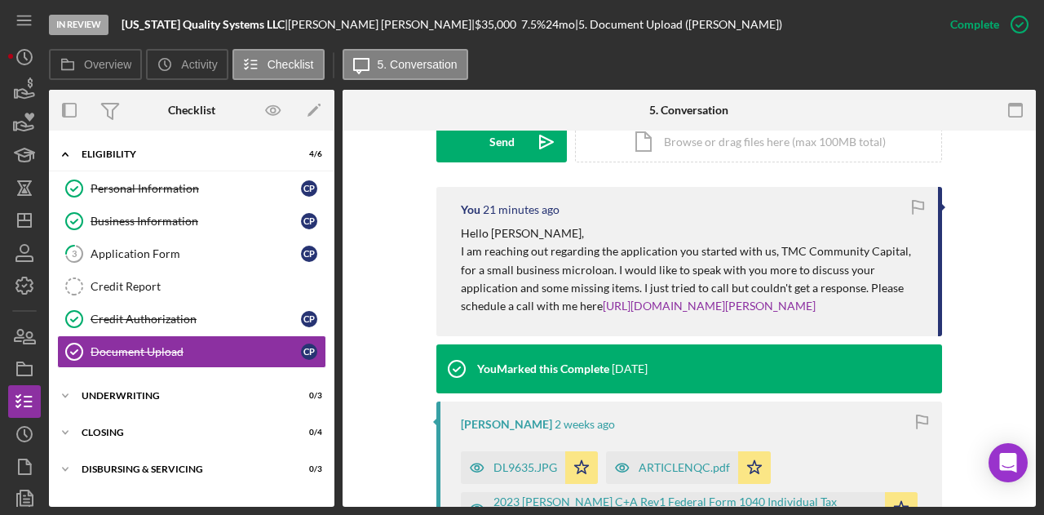
scroll to position [489, 0]
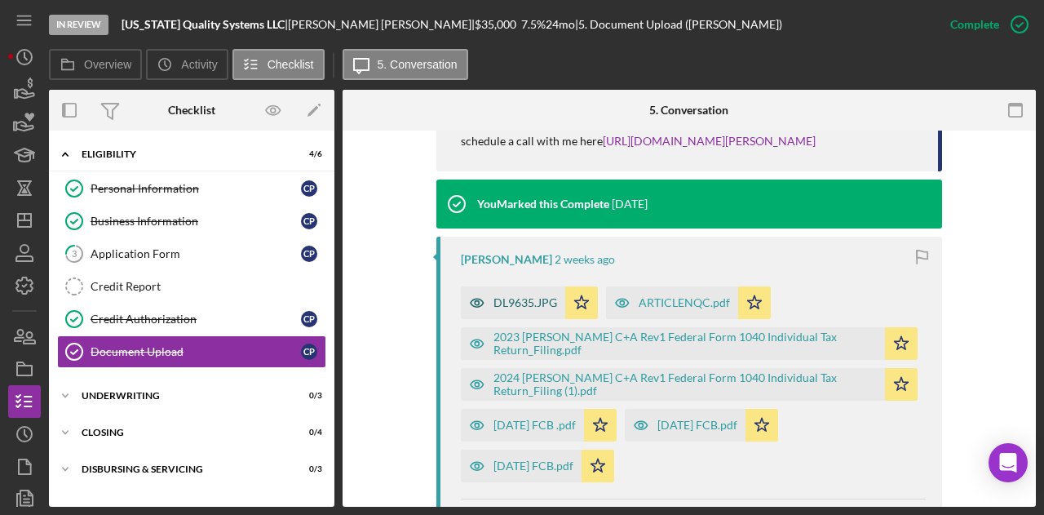
click at [520, 296] on div "DL9635.JPG" at bounding box center [525, 302] width 64 height 13
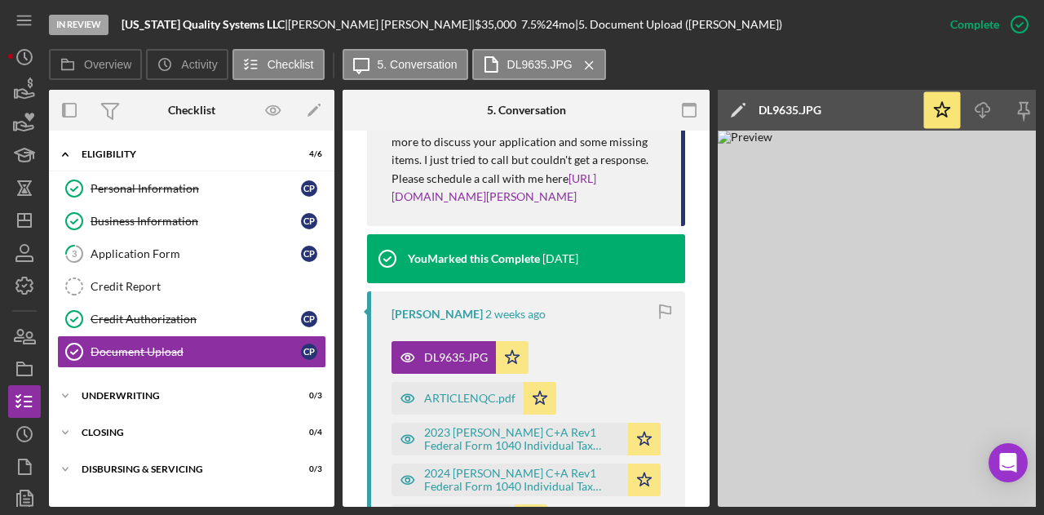
scroll to position [0, 0]
click at [173, 250] on div "Application Form" at bounding box center [196, 253] width 210 height 13
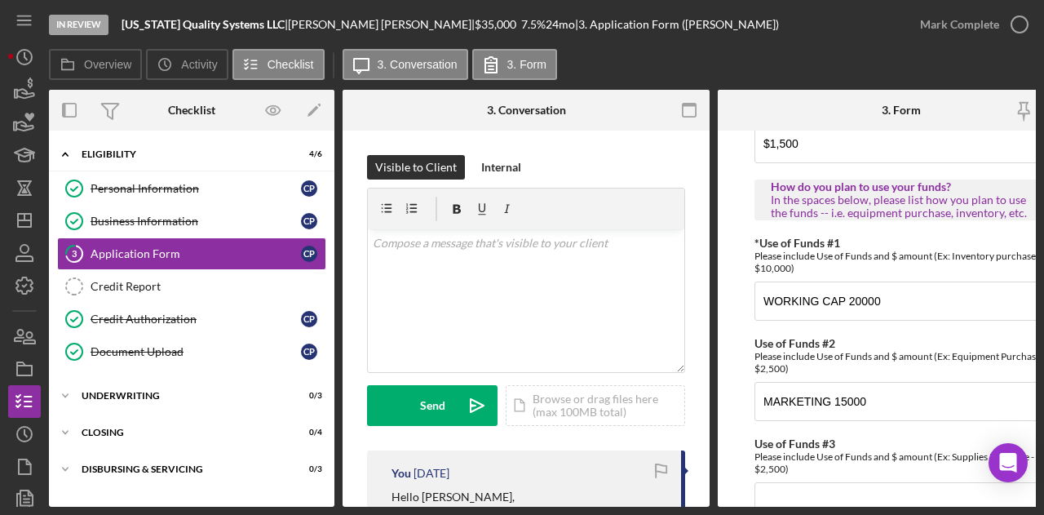
scroll to position [1099, 0]
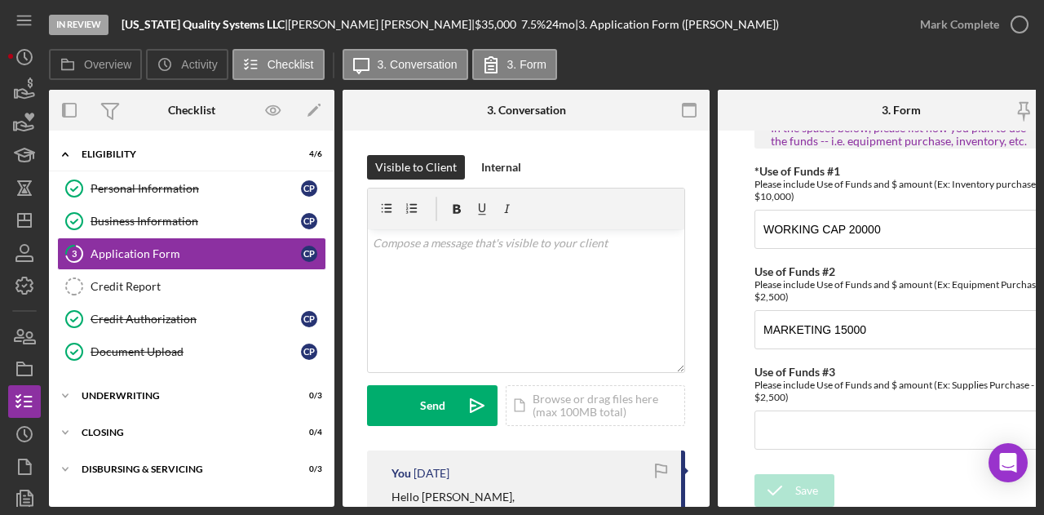
click at [738, 195] on form "*Applicant Personal Phone Number [PHONE_NUMBER] *How did you hear about us? Nam…" at bounding box center [901, 318] width 367 height 376
click at [845, 223] on input "WORKING CAP 20000" at bounding box center [901, 229] width 294 height 39
click at [892, 320] on input "MARKETING 15000" at bounding box center [901, 329] width 294 height 39
drag, startPoint x: 843, startPoint y: 221, endPoint x: 715, endPoint y: 220, distance: 128.0
click at [715, 220] on div "Overview Internal Workflow Stage In Review Icon/Dropdown Arrow Archive (can una…" at bounding box center [542, 298] width 987 height 417
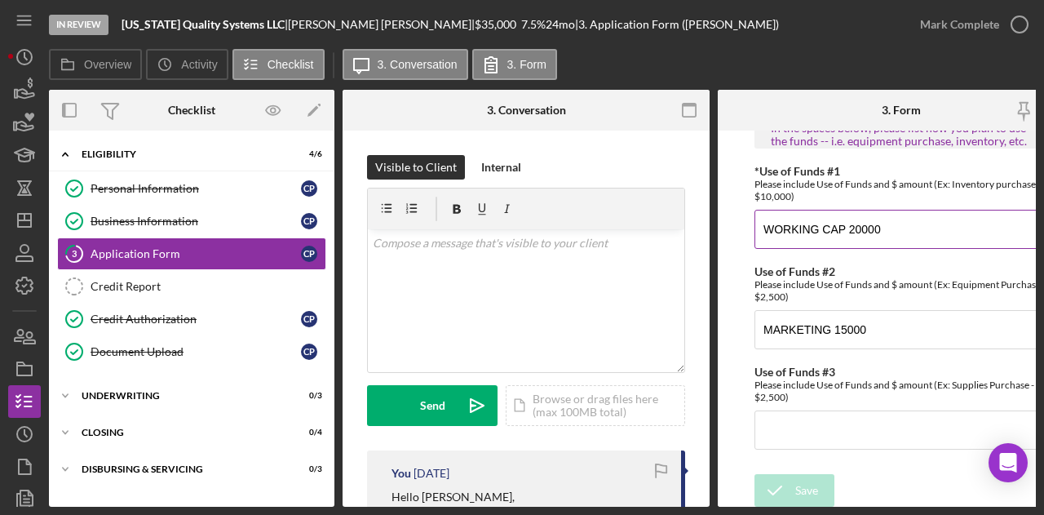
click at [848, 221] on input "WORKING CAP 20000" at bounding box center [901, 229] width 294 height 39
click at [842, 223] on input "WORKING CAP 20000" at bounding box center [901, 229] width 294 height 39
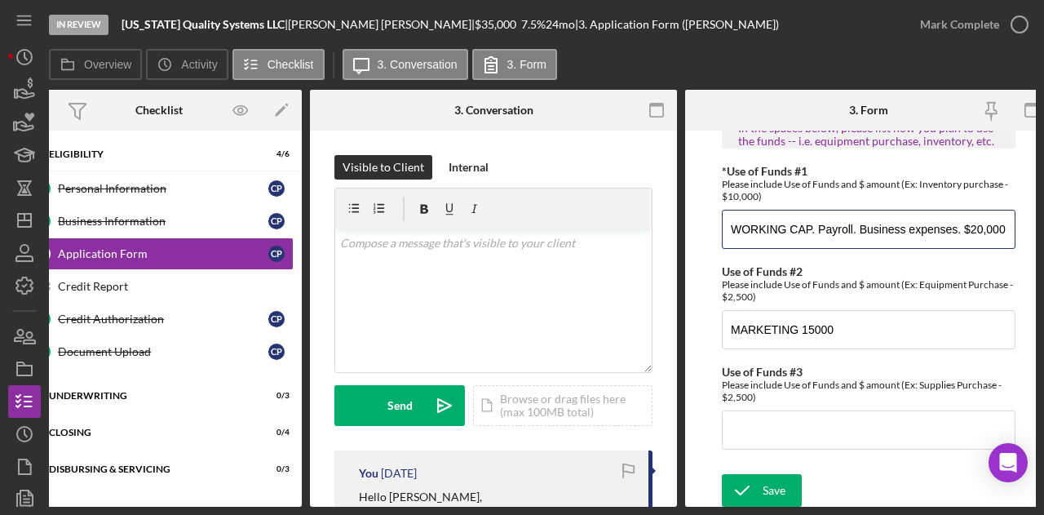
scroll to position [0, 49]
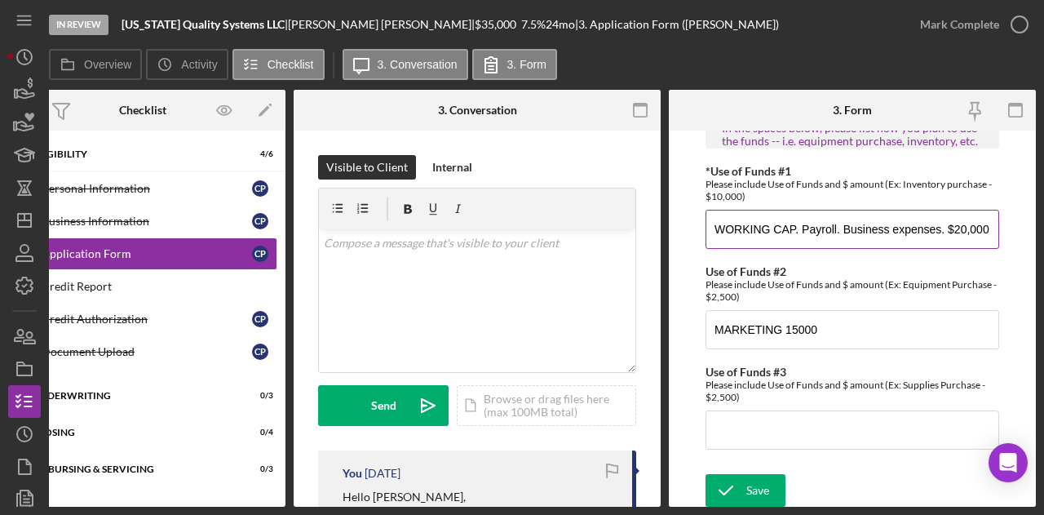
click at [794, 221] on input "WORKING CAP. Payroll. Business expenses. $20,000" at bounding box center [852, 229] width 294 height 39
click at [930, 223] on input "Working Cap. Payroll. Business expenses. $20,000" at bounding box center [852, 229] width 294 height 39
type input "Working Cap. Payroll. Business expenses. $20,000"
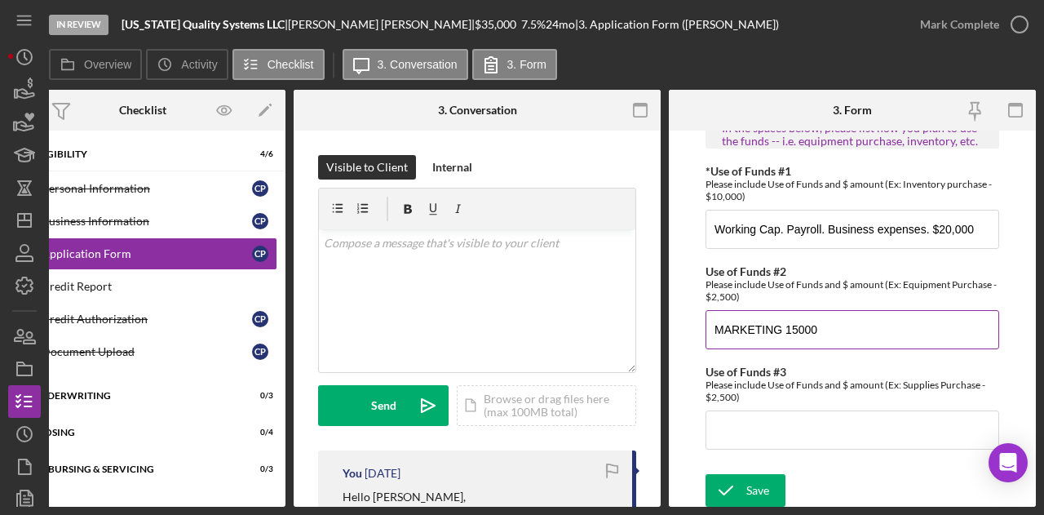
click at [783, 325] on input "MARKETING 15000" at bounding box center [852, 329] width 294 height 39
type input "MARKETING. $15000"
click at [831, 475] on div "Save Save" at bounding box center [852, 491] width 294 height 35
click at [769, 488] on button "Save" at bounding box center [745, 490] width 80 height 33
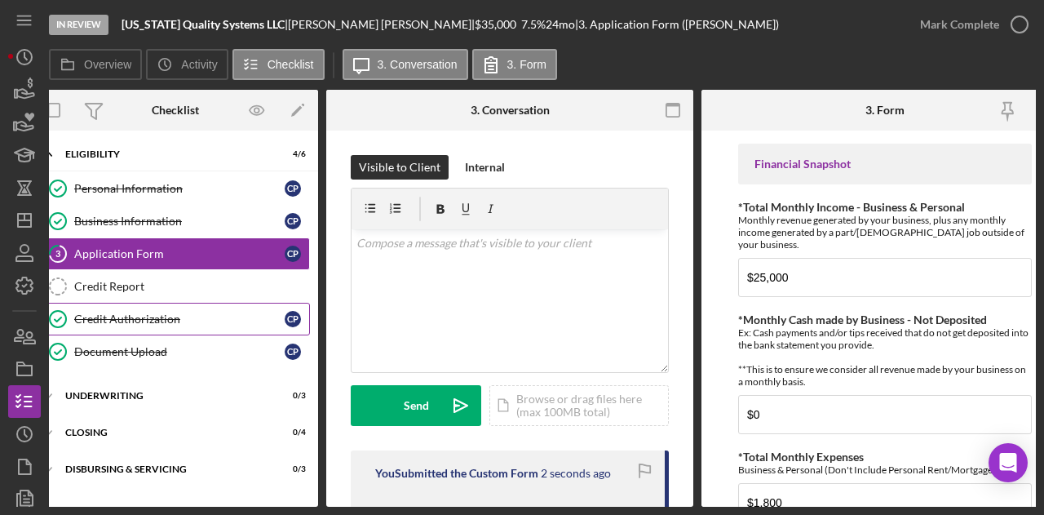
scroll to position [0, 0]
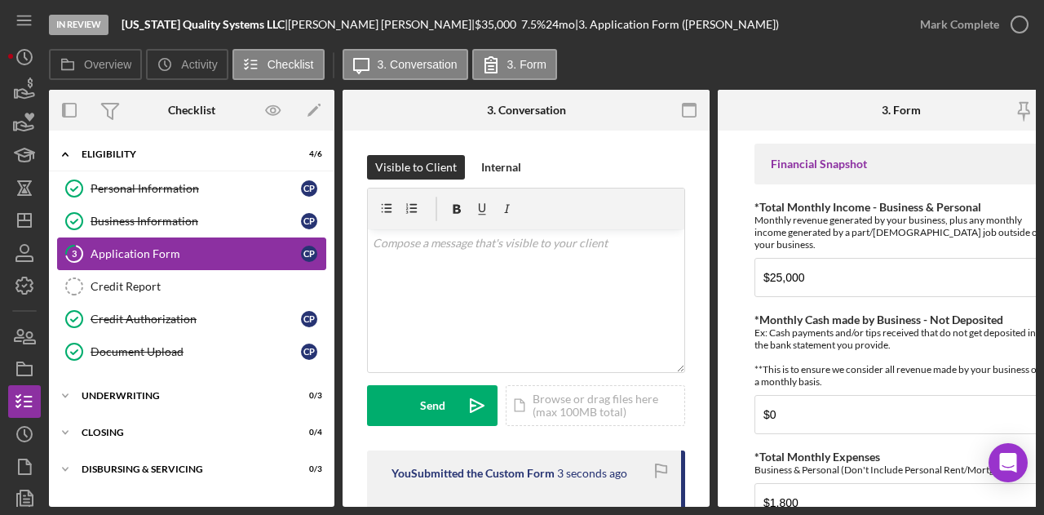
click at [181, 250] on div "Application Form" at bounding box center [196, 253] width 210 height 13
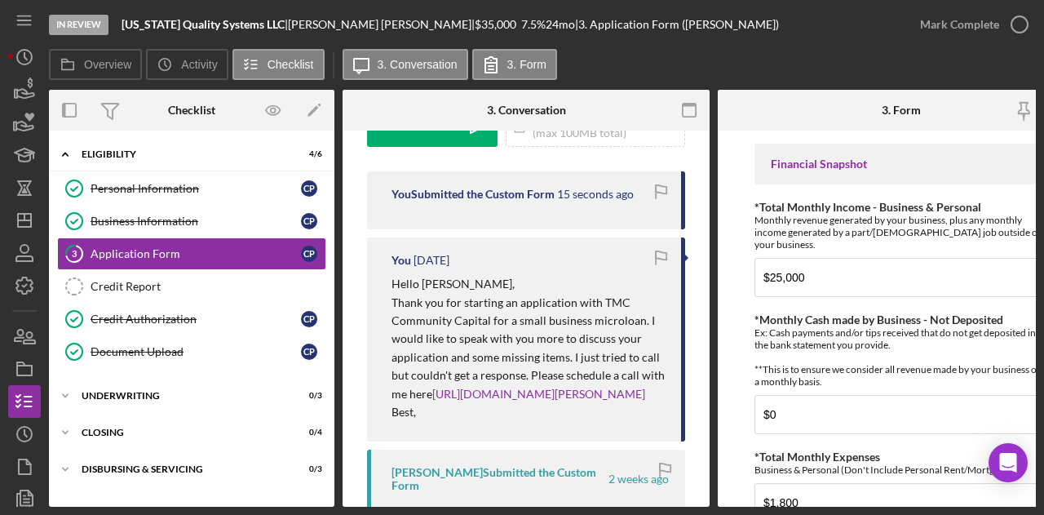
scroll to position [193, 0]
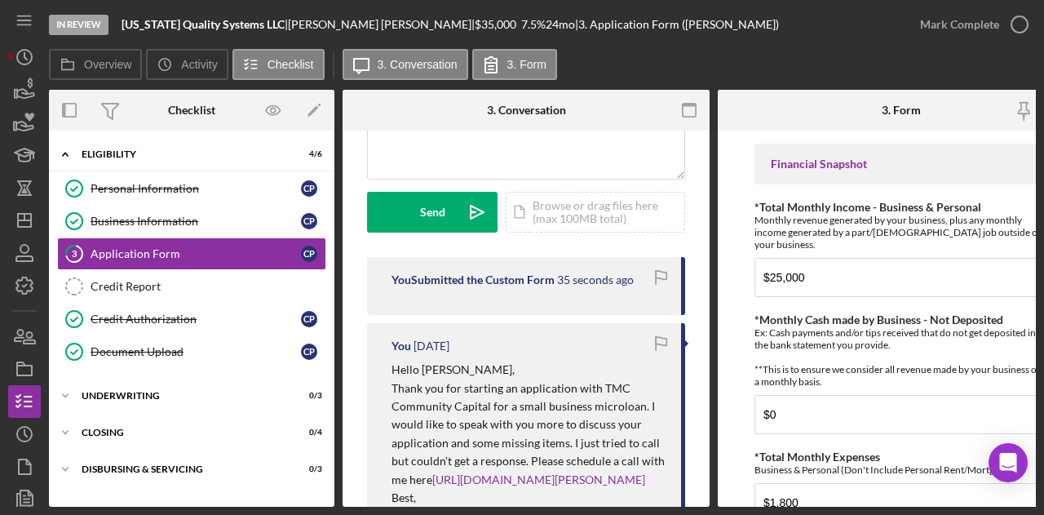
click at [723, 334] on form "*Applicant Personal Phone Number [PHONE_NUMBER] *How did you hear about us? Nam…" at bounding box center [901, 318] width 367 height 376
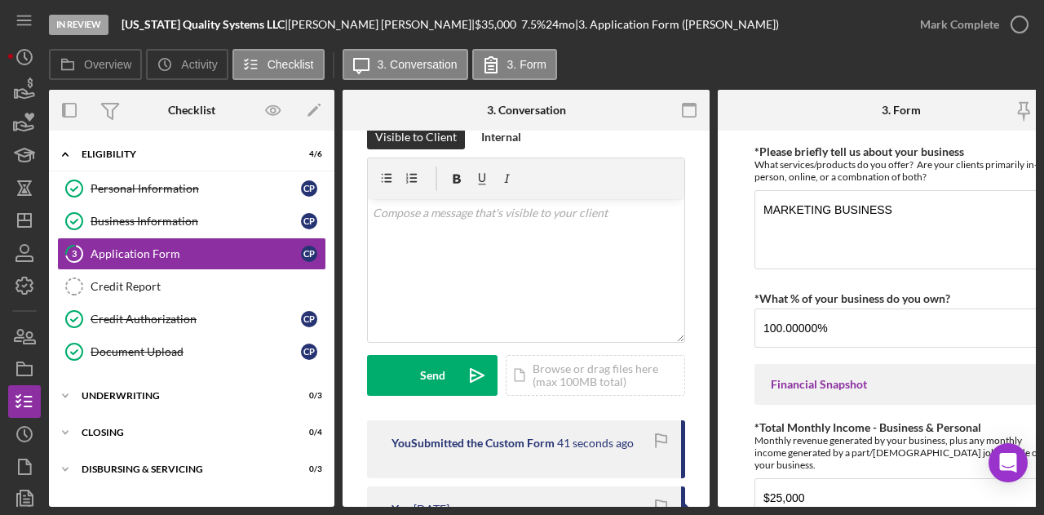
scroll to position [202, 0]
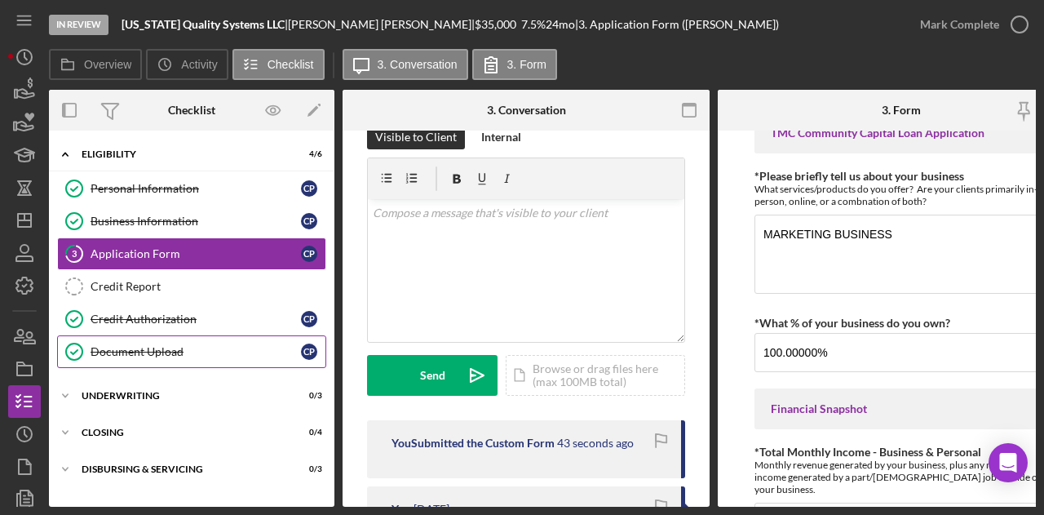
click at [223, 346] on div "Document Upload" at bounding box center [196, 351] width 210 height 13
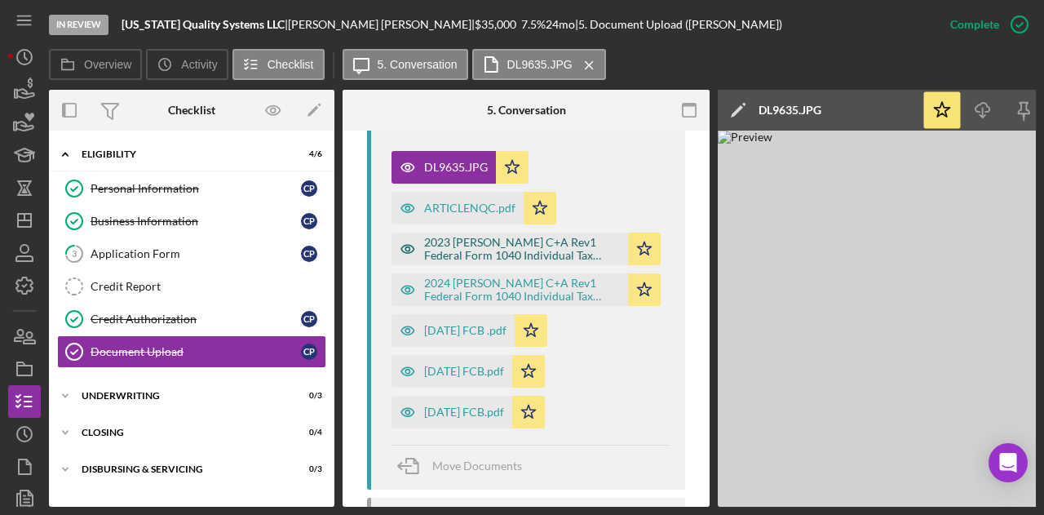
scroll to position [897, 0]
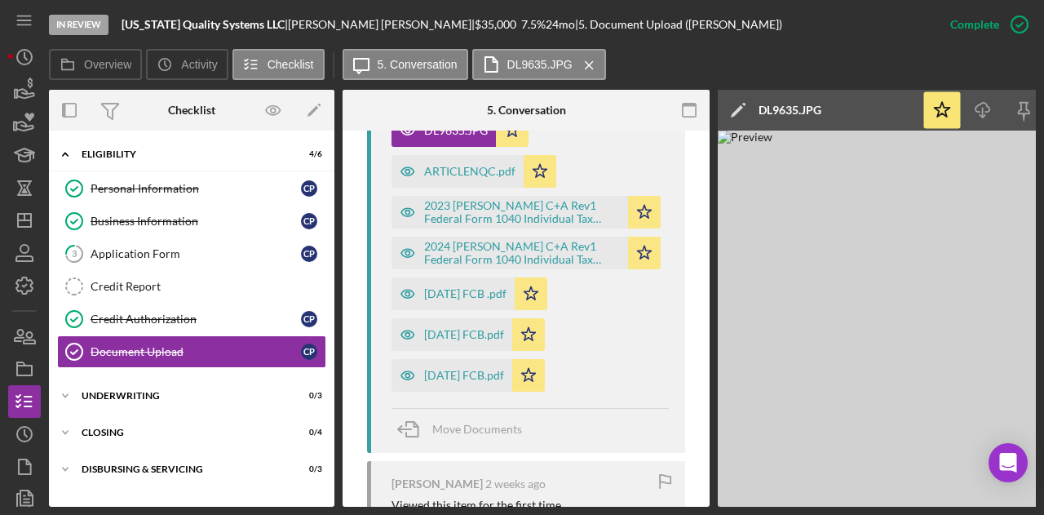
click at [598, 354] on div "DL9635.JPG Icon/Star ARTICLENQC.pdf Icon/Star 2023 [PERSON_NAME] C+A Rev1 Feder…" at bounding box center [529, 248] width 277 height 285
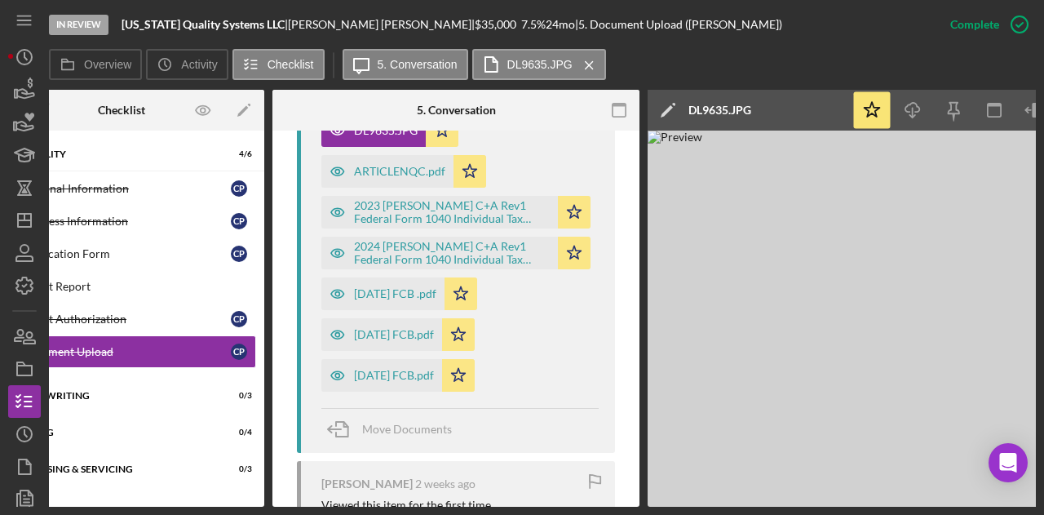
scroll to position [0, 171]
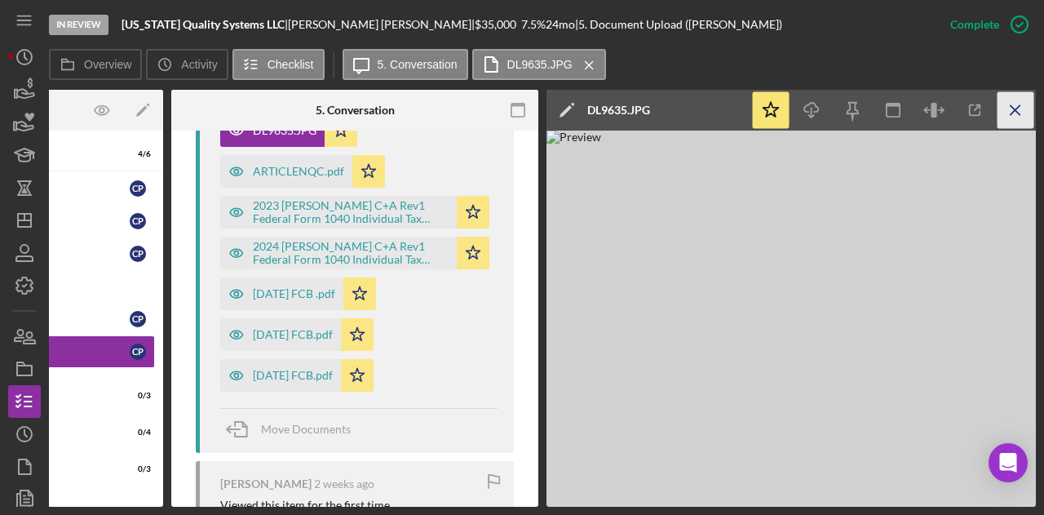
click at [1014, 119] on icon "Icon/Menu Close" at bounding box center [1015, 110] width 37 height 37
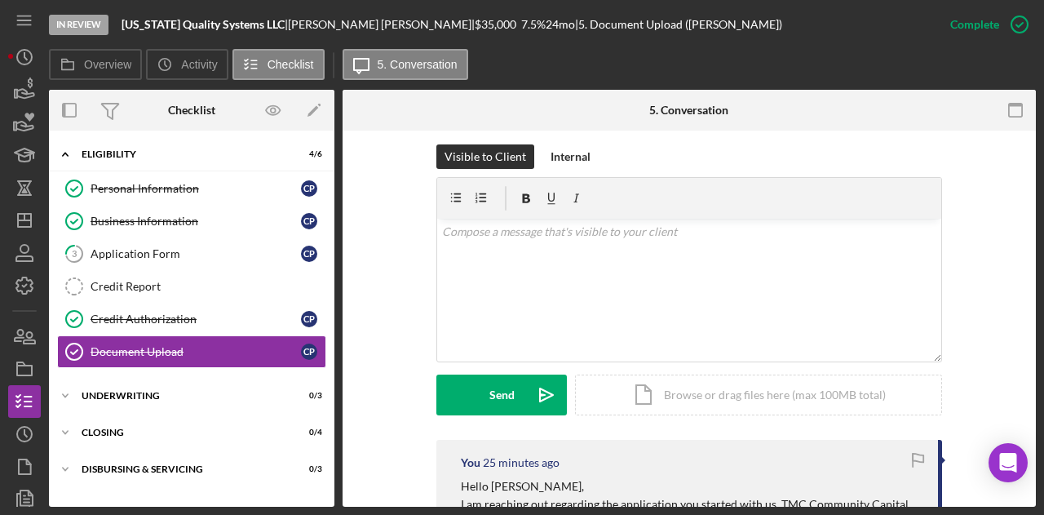
scroll to position [0, 0]
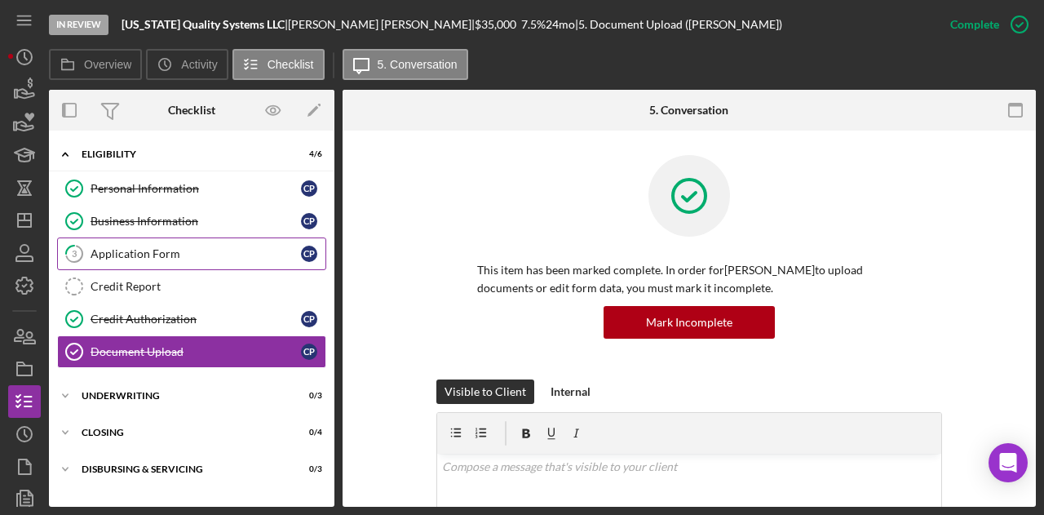
click at [230, 252] on div "Application Form" at bounding box center [196, 253] width 210 height 13
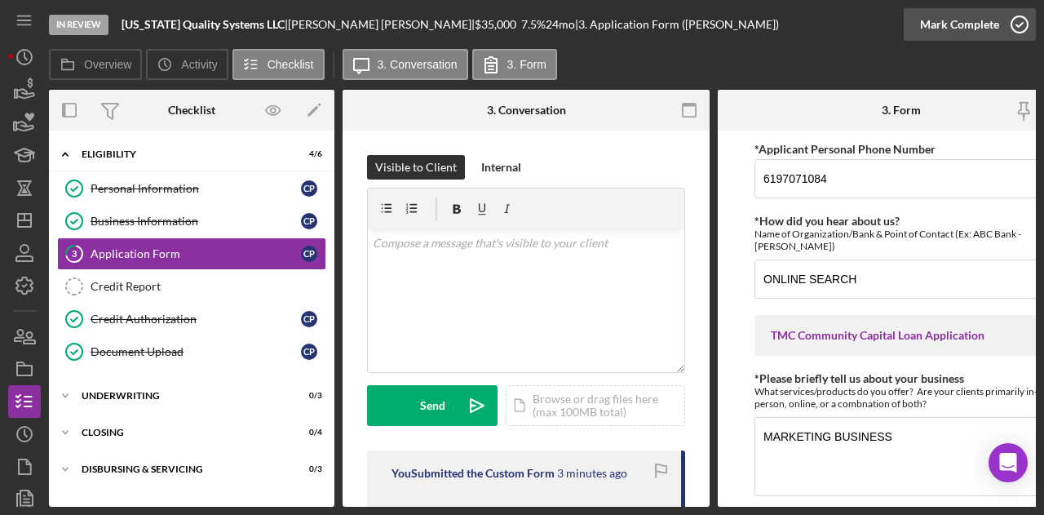
click at [1015, 26] on icon "button" at bounding box center [1019, 24] width 41 height 41
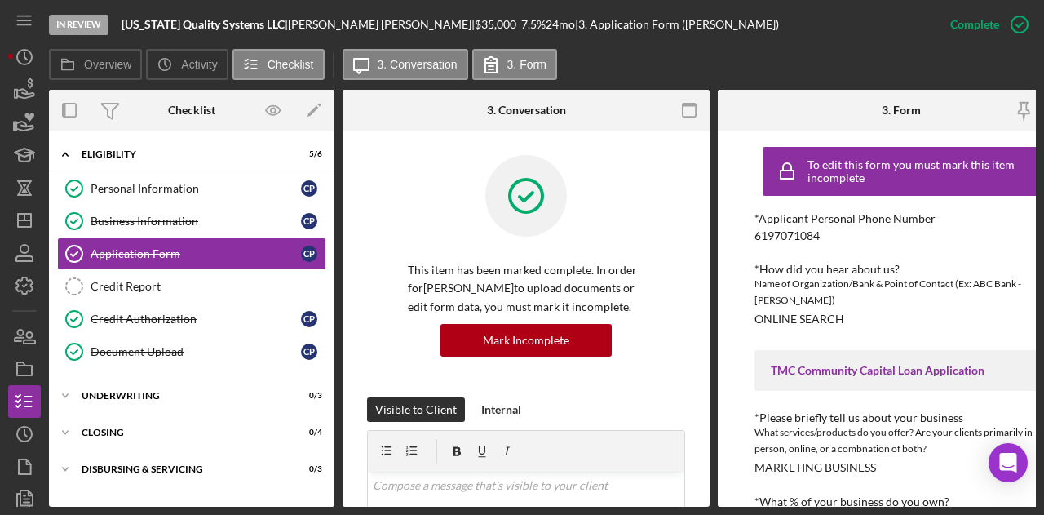
click at [369, 303] on div "This item has been marked complete. In order for [PERSON_NAME] to upload docume…" at bounding box center [526, 276] width 318 height 242
